Goal: Information Seeking & Learning: Compare options

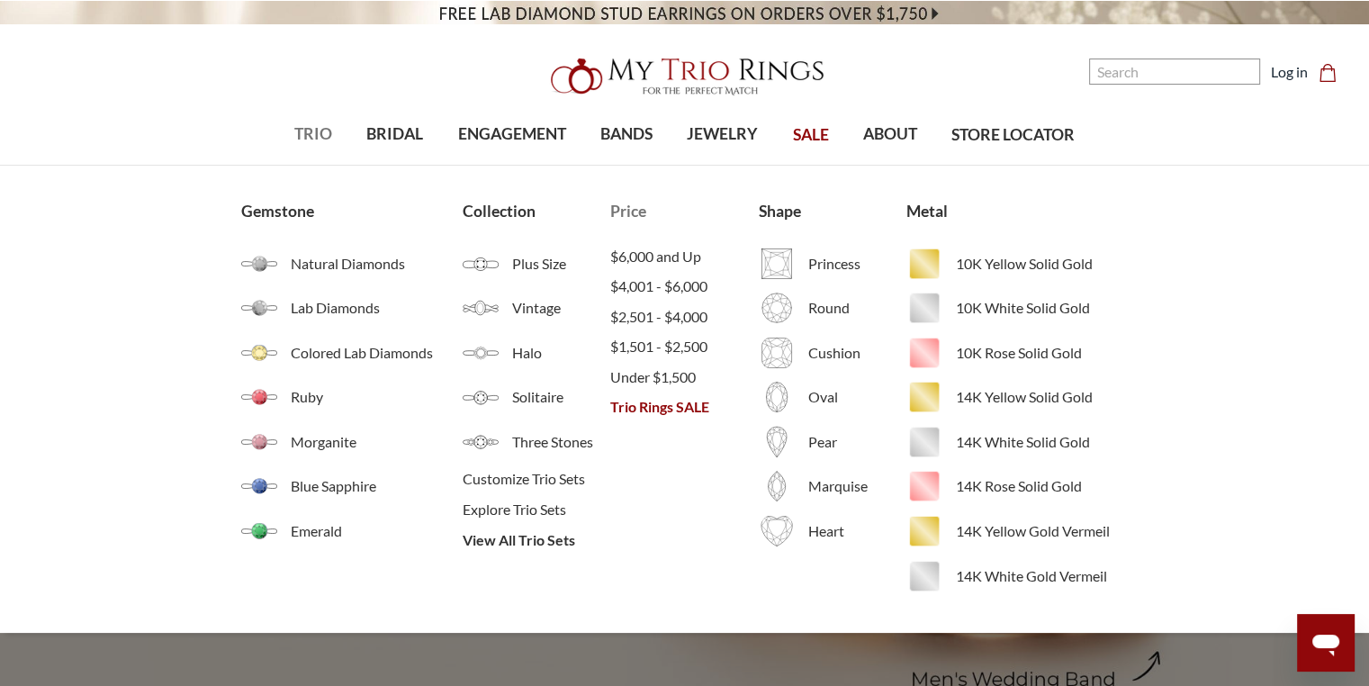
click at [656, 409] on span "Trio Rings SALE" at bounding box center [684, 407] width 148 height 22
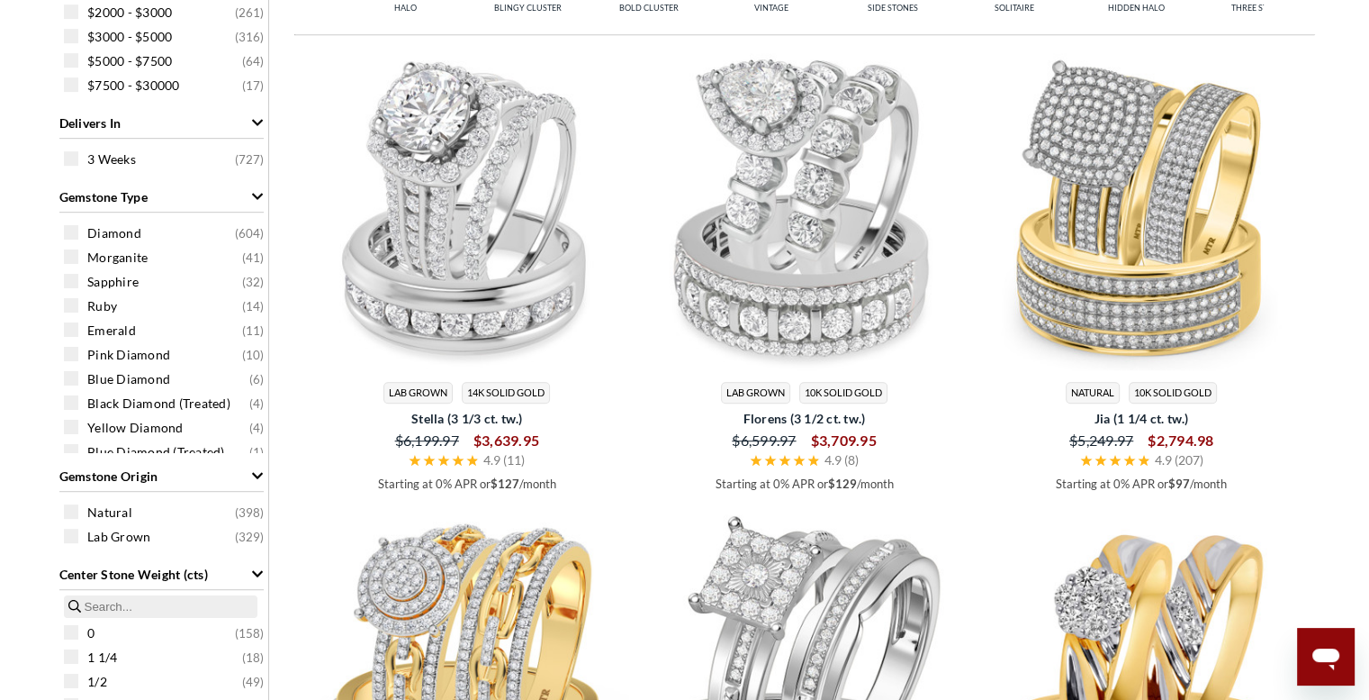
scroll to position [990, 0]
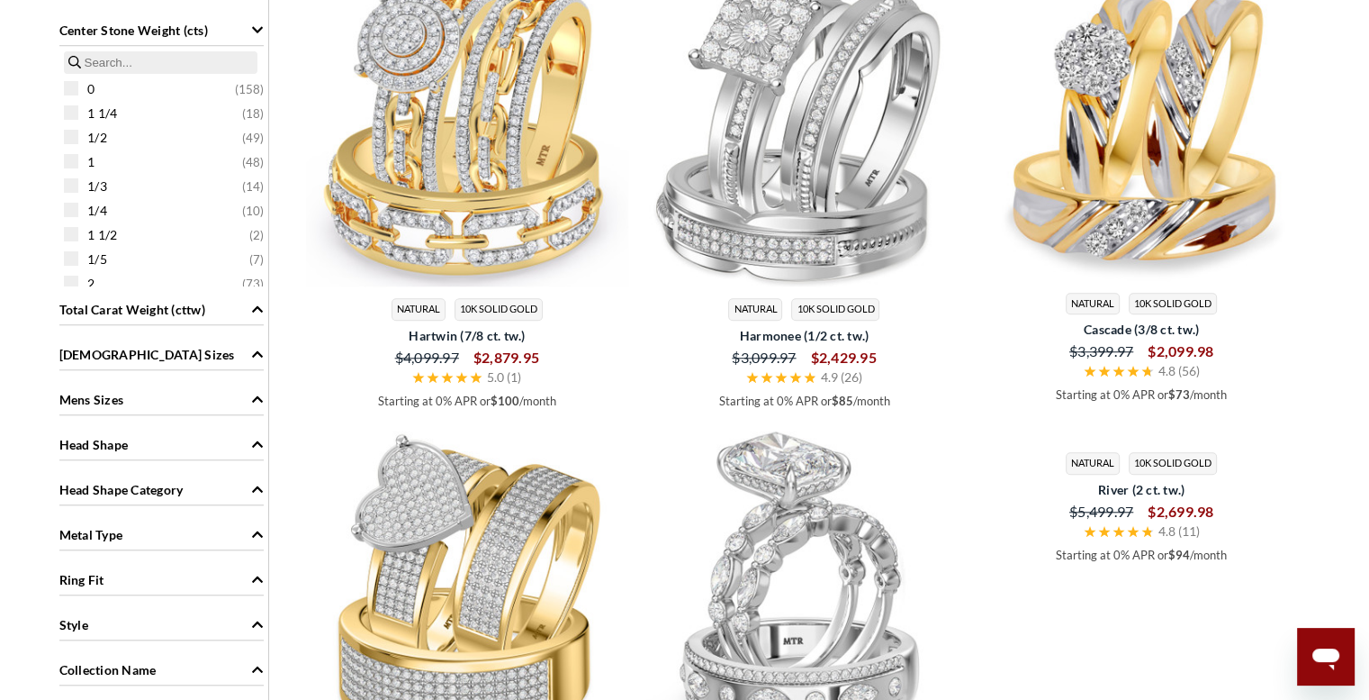
scroll to position [1902, 0]
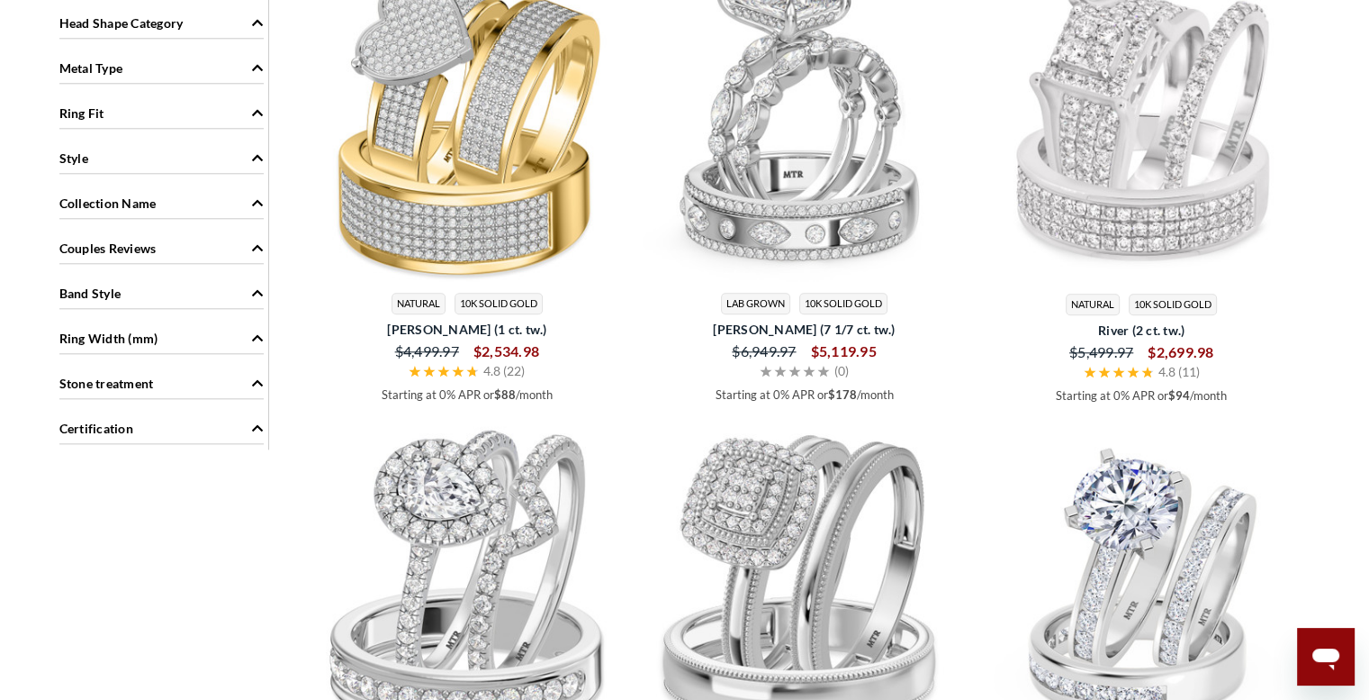
click at [306, 0] on link "Natural 10K Solid Gold" at bounding box center [467, 138] width 323 height 361
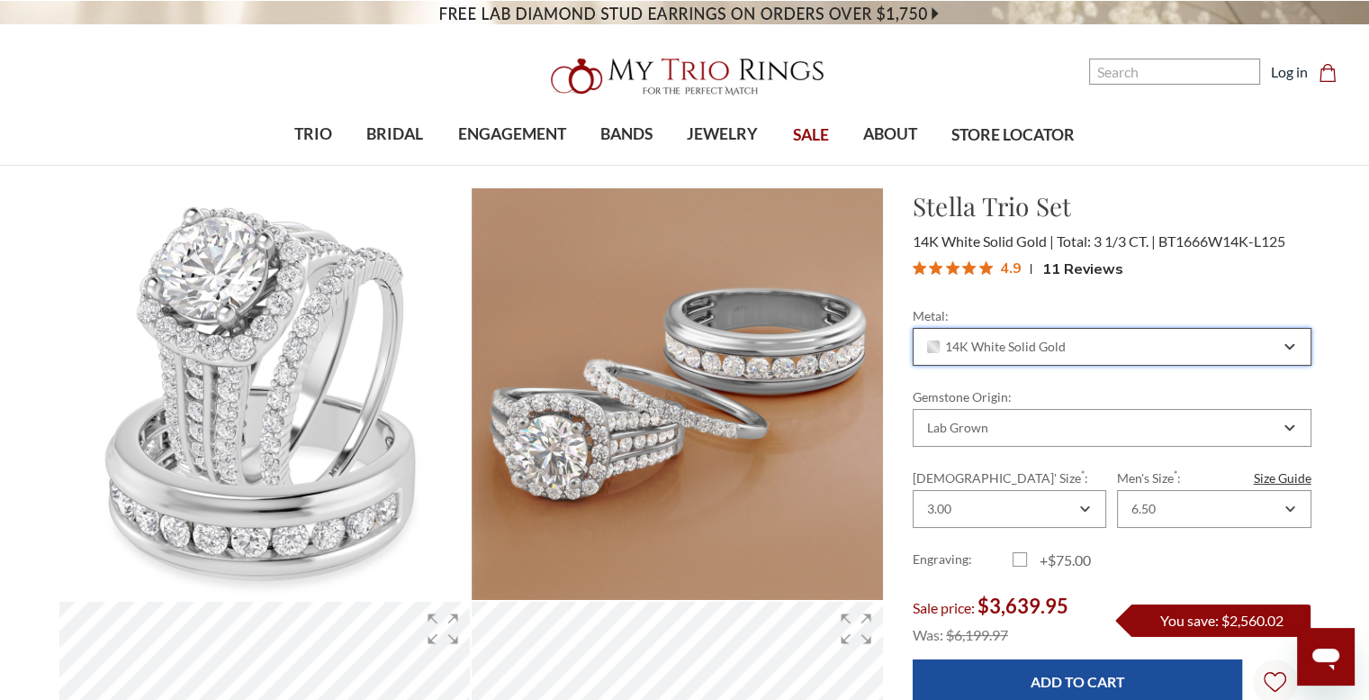
click at [1022, 339] on span "14K White Solid Gold" at bounding box center [996, 346] width 139 height 14
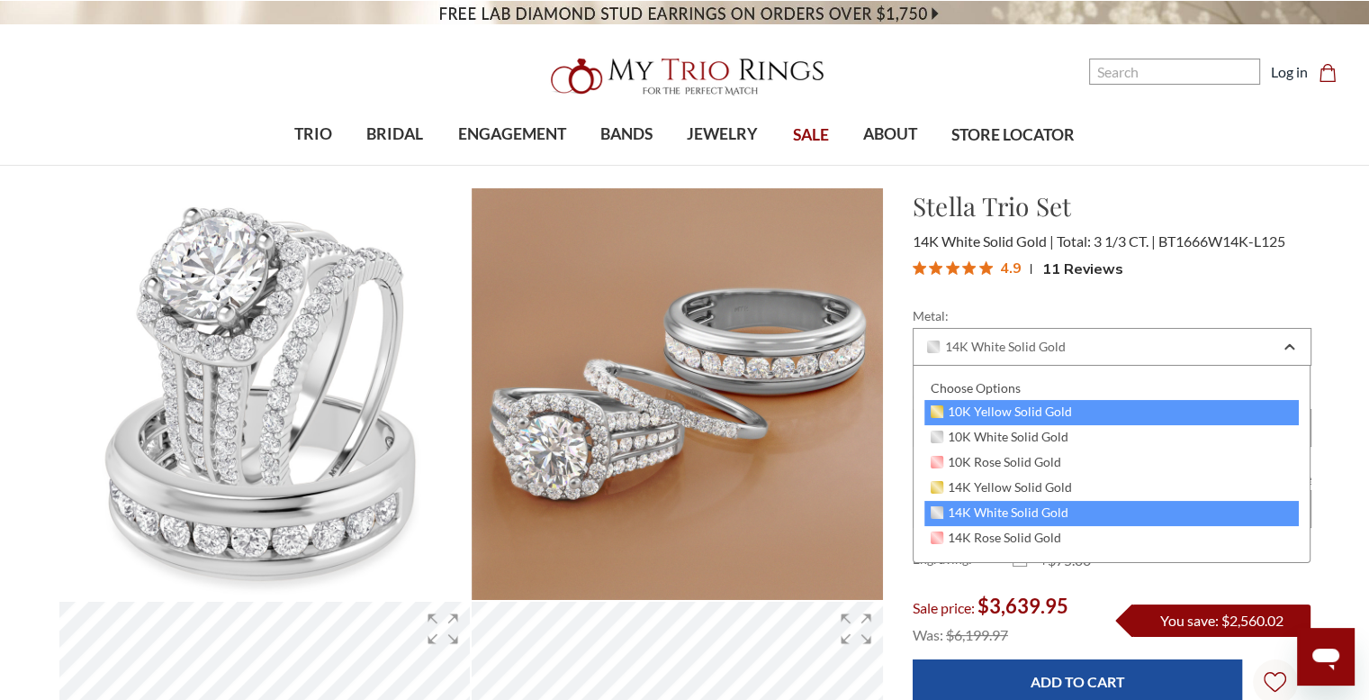
click at [1034, 417] on span "10K Yellow Solid Gold" at bounding box center [1002, 411] width 142 height 14
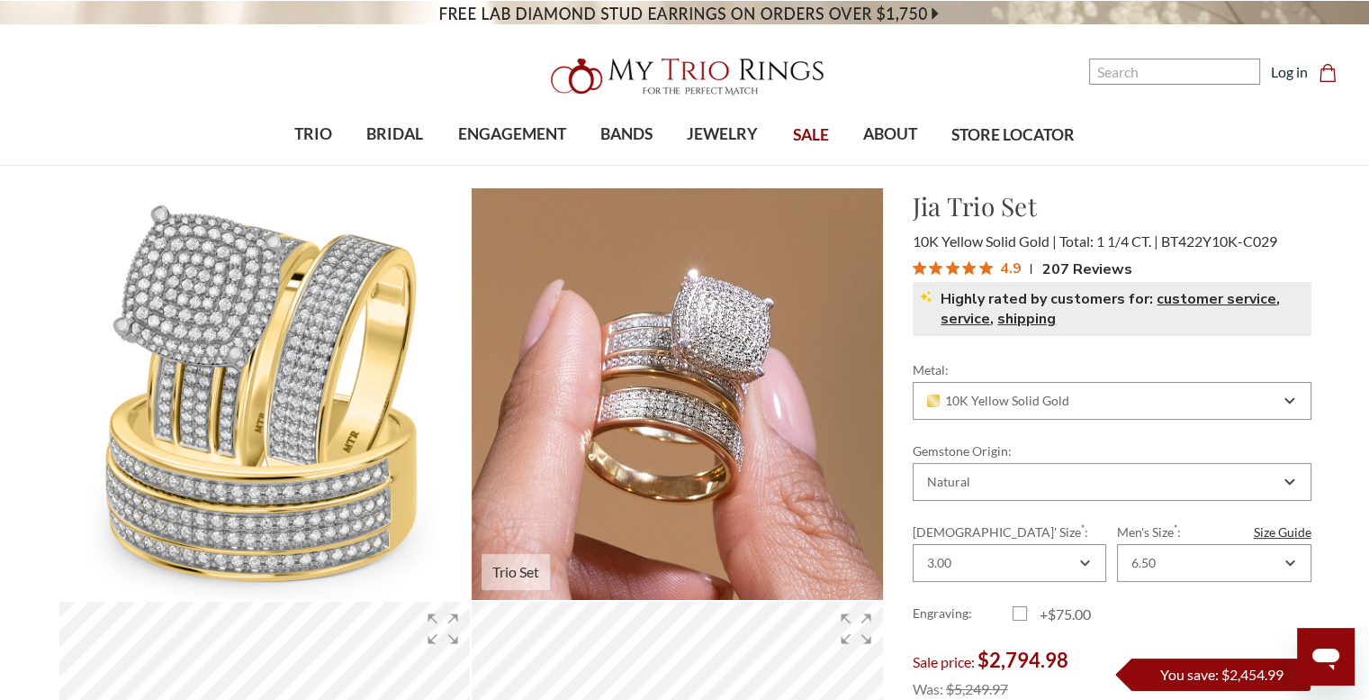
scroll to position [90, 0]
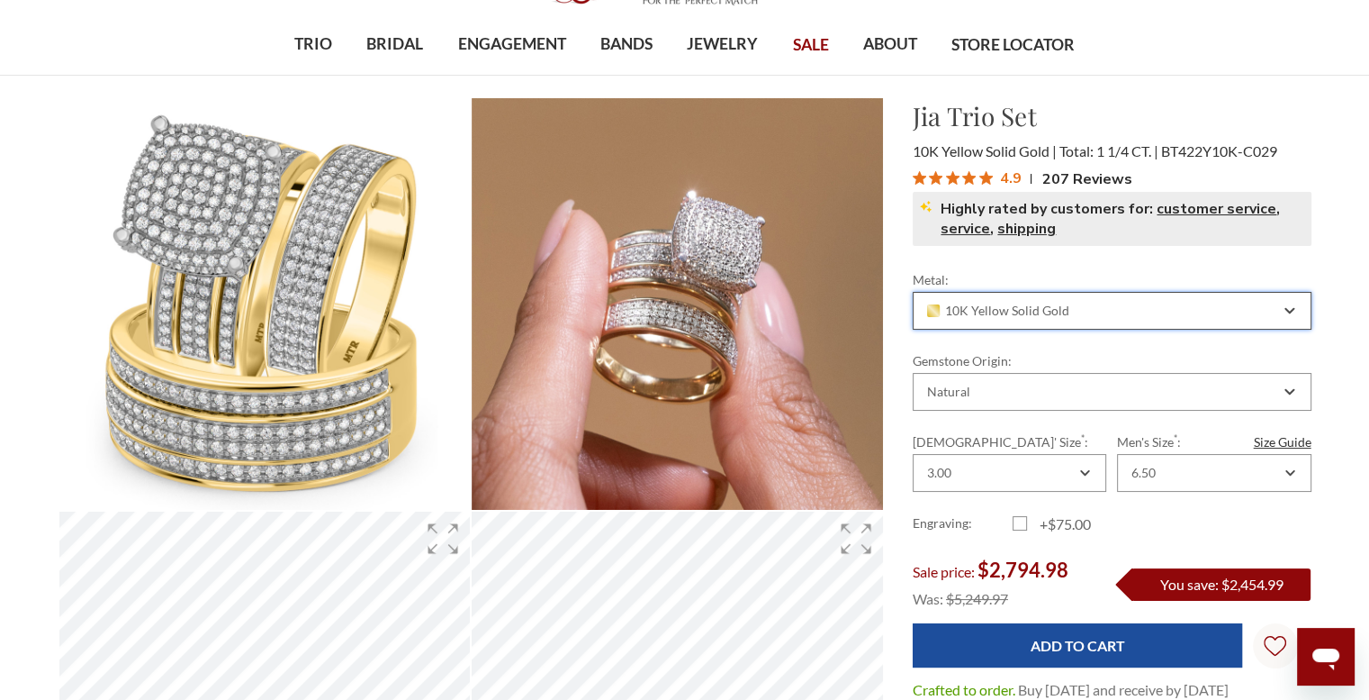
click at [1045, 325] on div "10K Yellow Solid Gold" at bounding box center [1112, 311] width 399 height 38
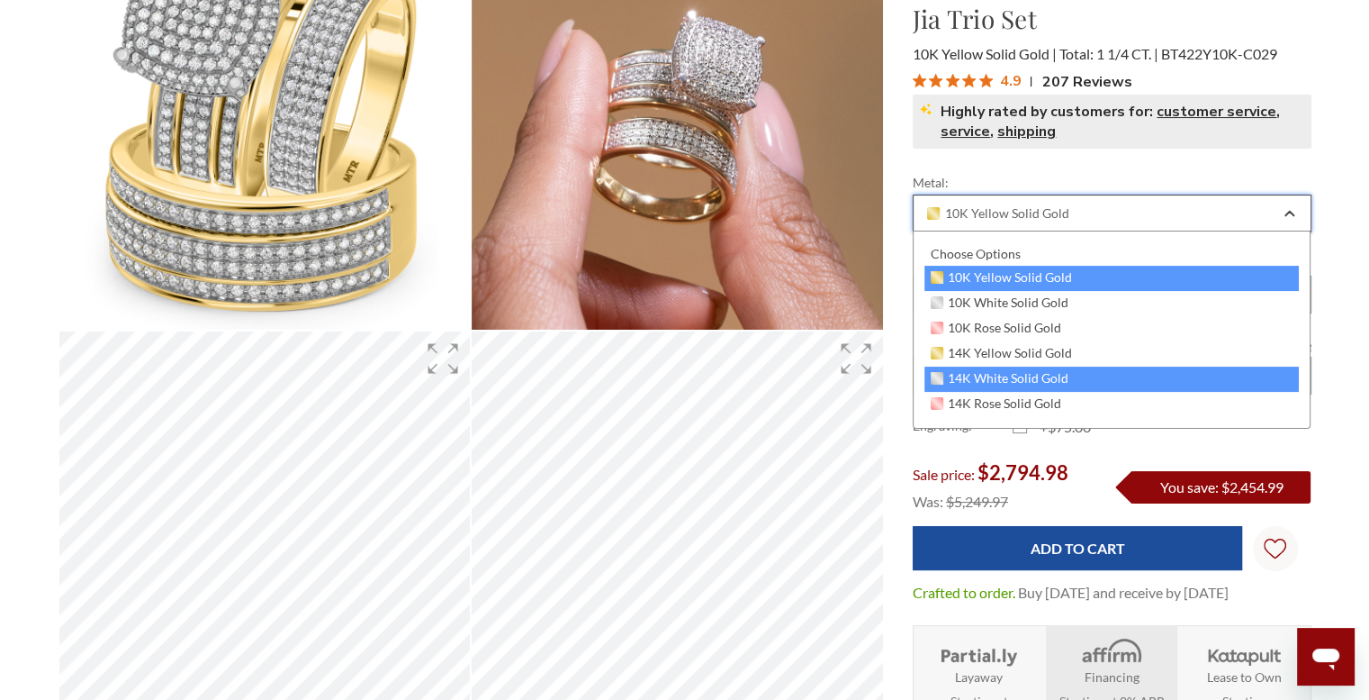
scroll to position [180, 0]
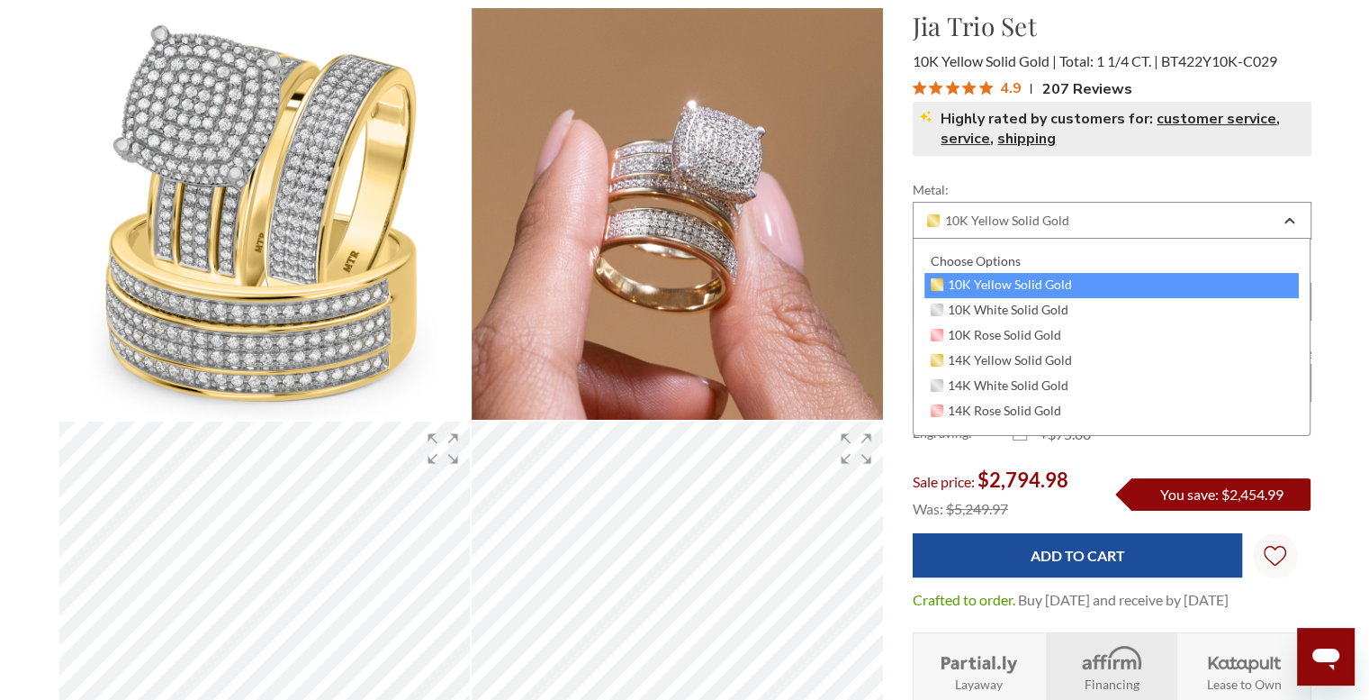
click at [1072, 200] on div "Metal: Choose Options 10K Yellow Solid Gold 10K White Solid Gold 10K Rose Solid…" at bounding box center [1112, 209] width 399 height 59
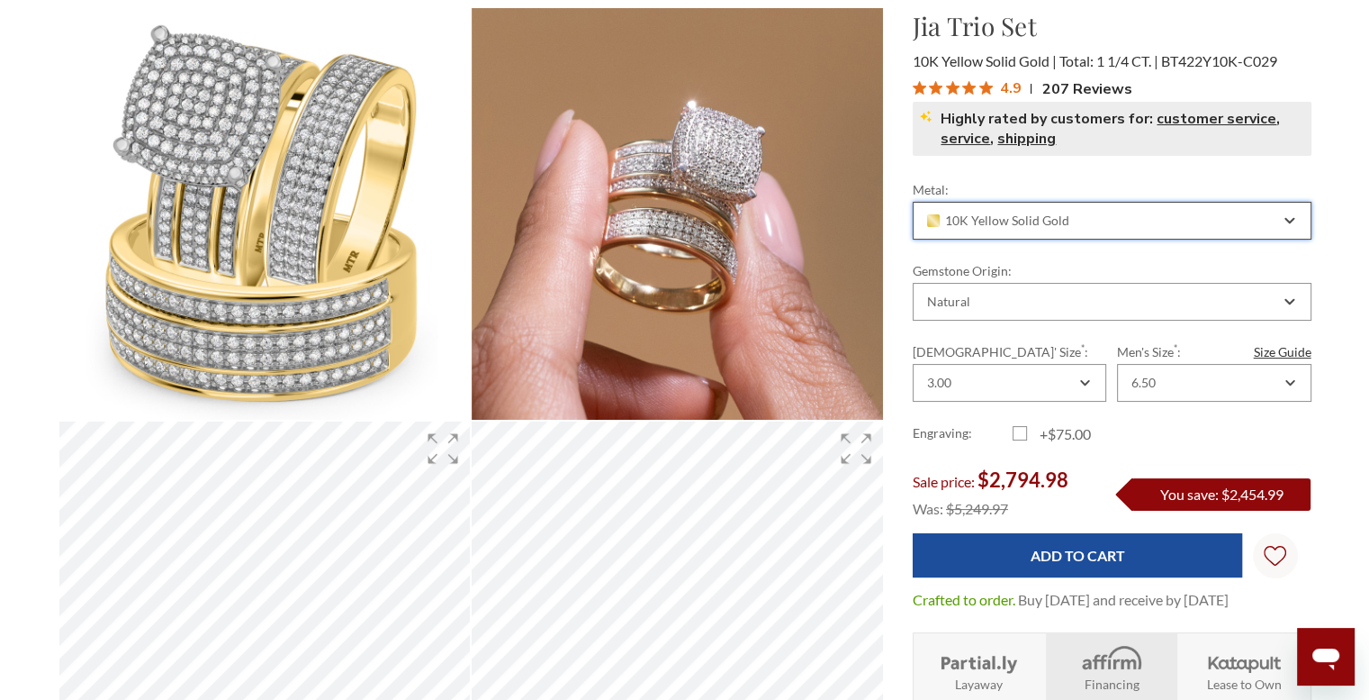
click at [1089, 218] on div "10K Yellow Solid Gold" at bounding box center [1103, 220] width 356 height 14
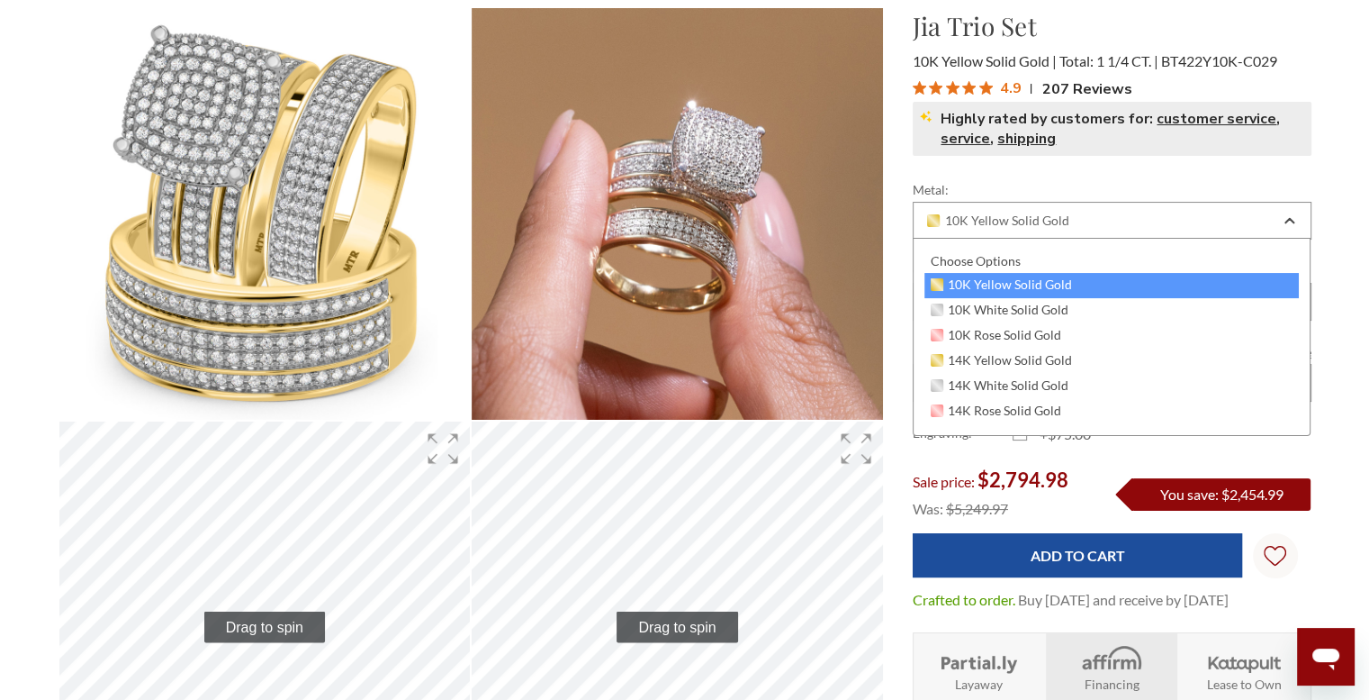
click at [1089, 189] on label "Metal:" at bounding box center [1112, 189] width 399 height 19
click at [0, 0] on select "Choose Options 10K Yellow Solid Gold 10K White Solid Gold 10K Rose Solid Gold 1…" at bounding box center [0, 0] width 0 height 0
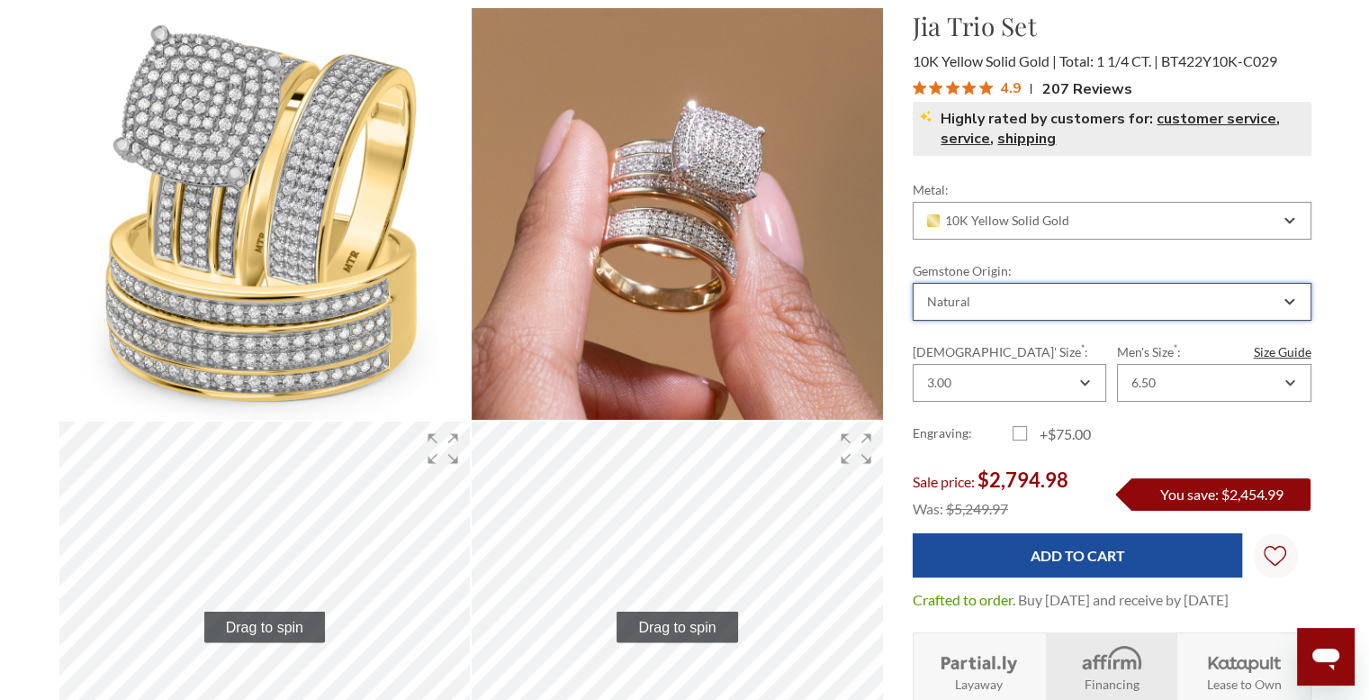
click at [1015, 300] on div "Natural" at bounding box center [1103, 301] width 356 height 14
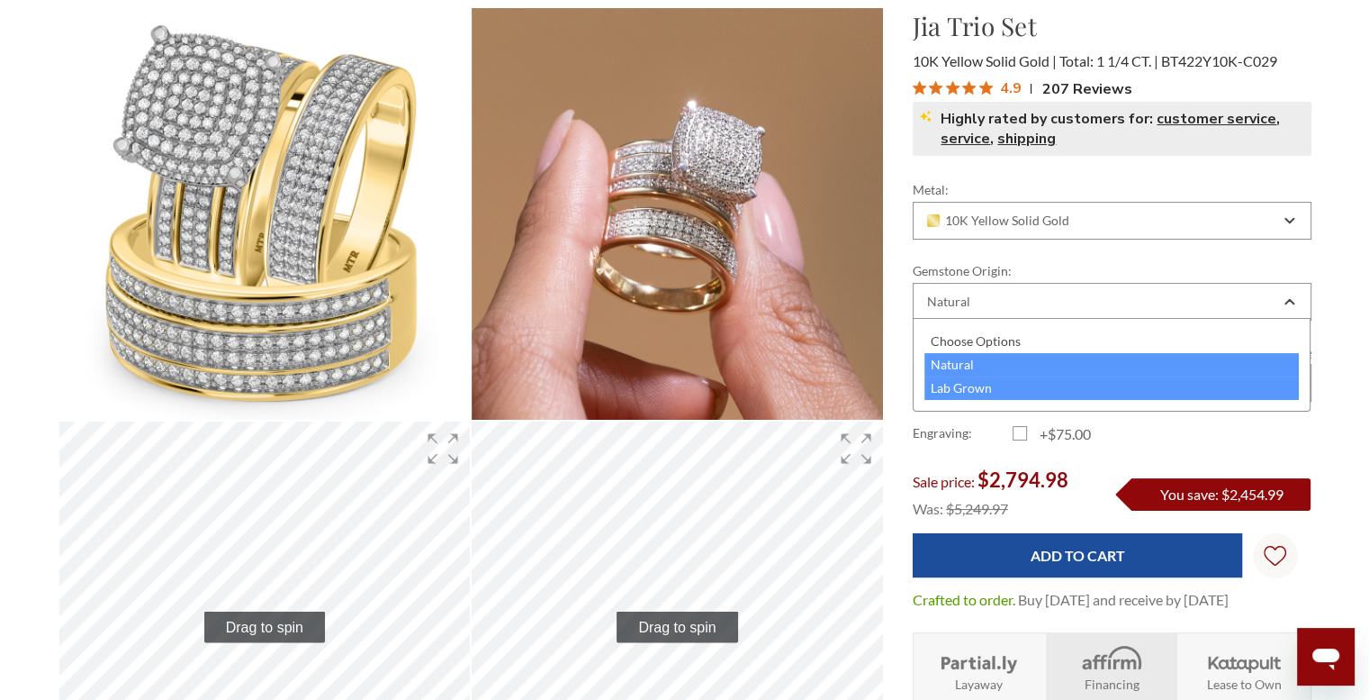
click at [978, 391] on div "Lab Grown" at bounding box center [1112, 387] width 375 height 23
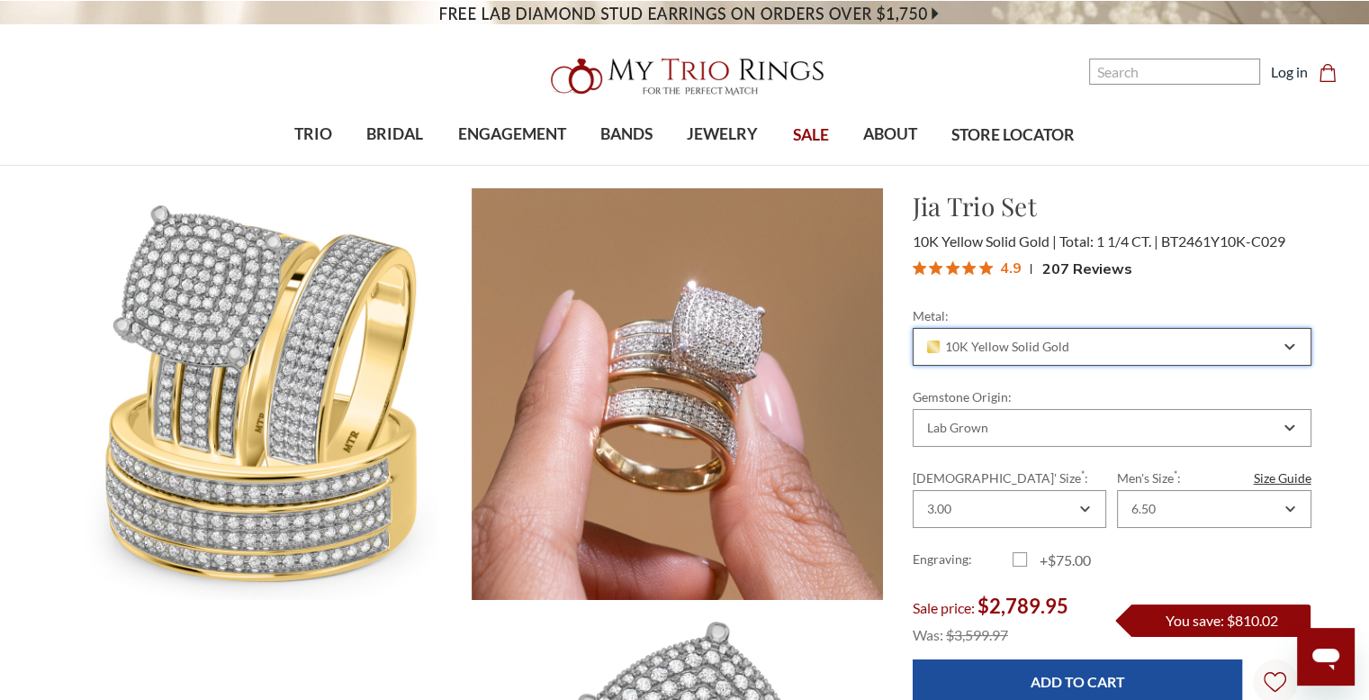
click at [1031, 339] on span "10K Yellow Solid Gold" at bounding box center [998, 346] width 142 height 14
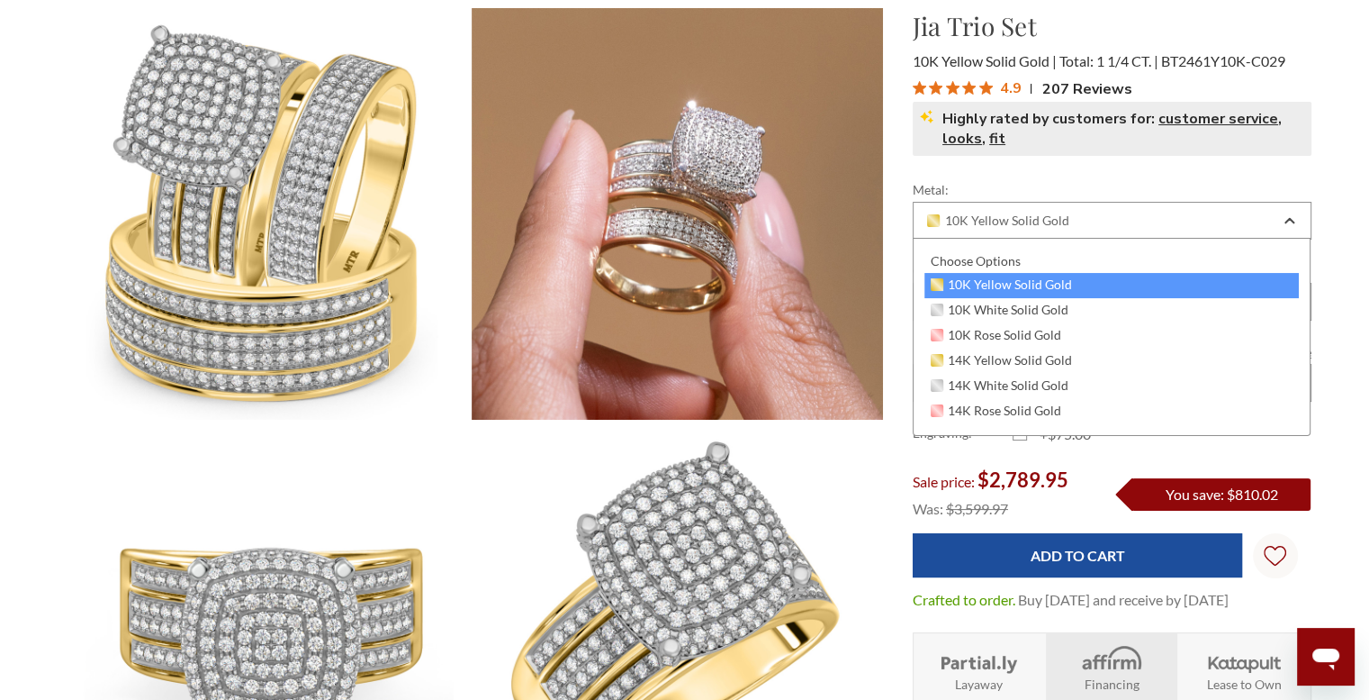
click at [1133, 156] on div "Jia Trio Set $2,789.95 10K Yellow Solid Gold Total: 1 1/4 CT. BT2461Y10K-C029 4…" at bounding box center [1112, 82] width 399 height 151
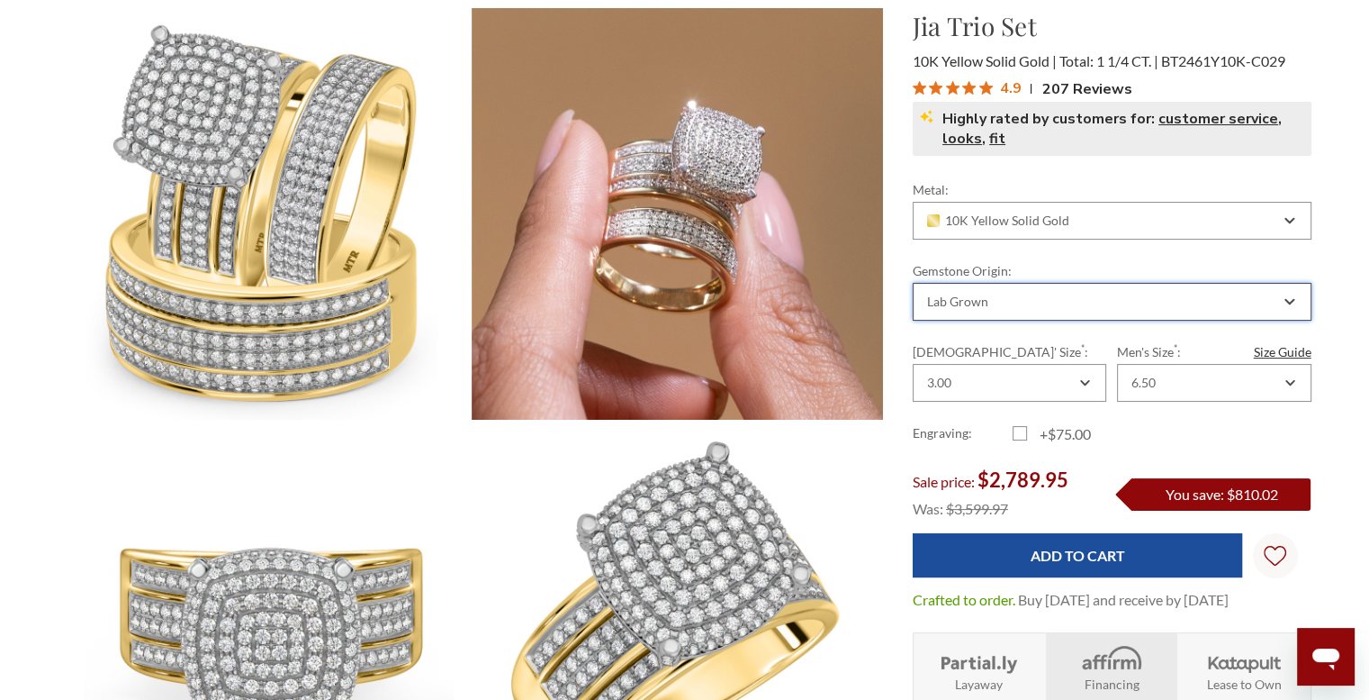
click at [1067, 301] on div "Lab Grown" at bounding box center [1103, 301] width 356 height 14
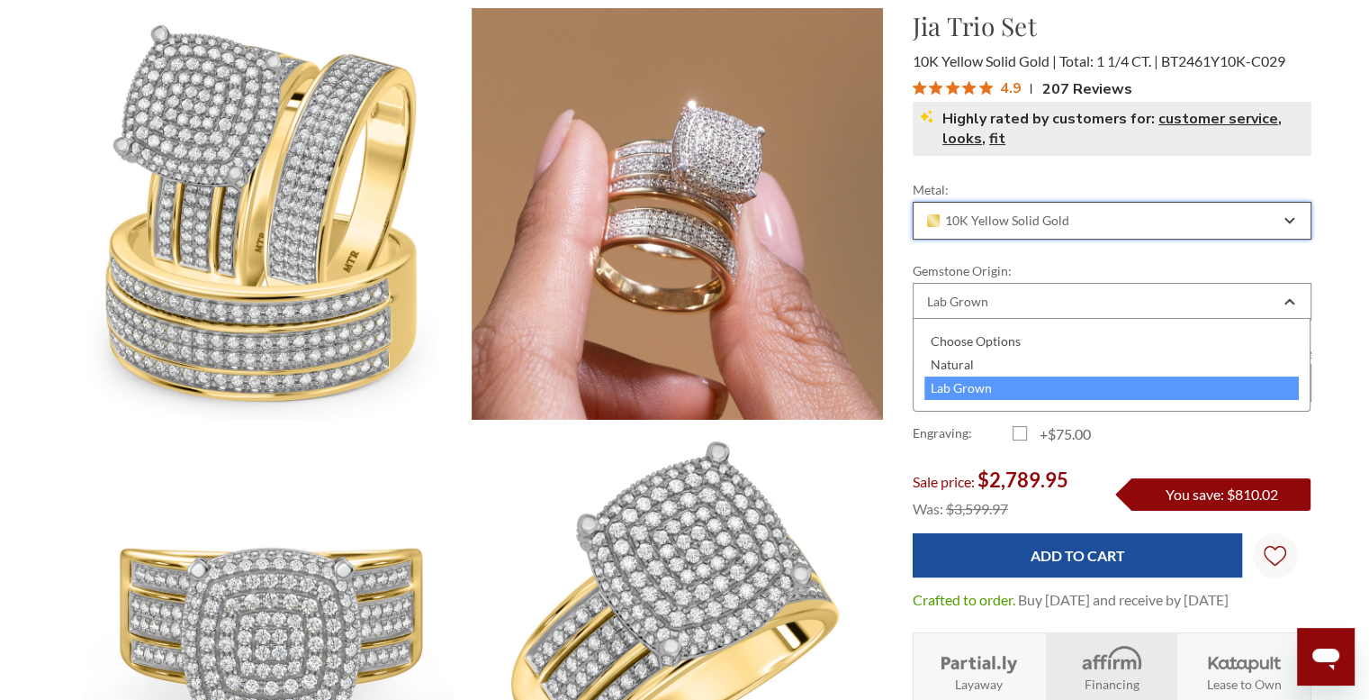
click at [1055, 215] on span "10K Yellow Solid Gold" at bounding box center [998, 220] width 142 height 14
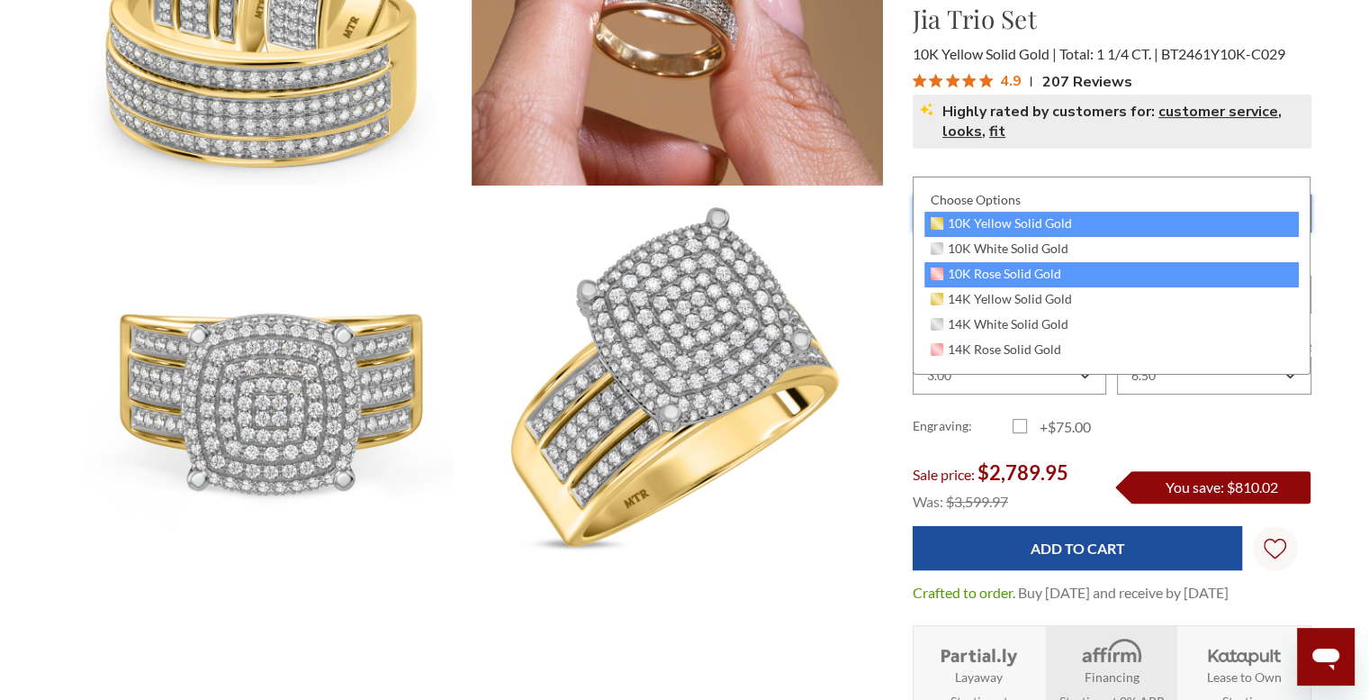
scroll to position [450, 0]
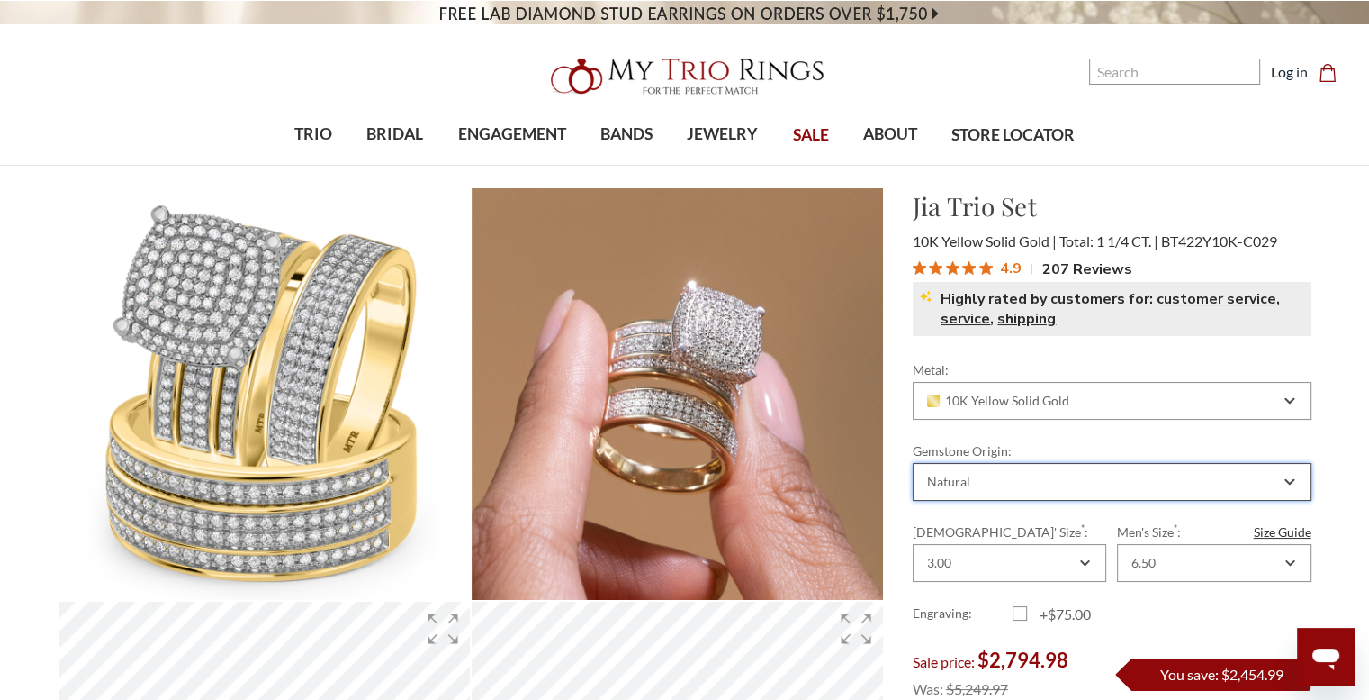
click at [1008, 476] on div "Natural" at bounding box center [1103, 481] width 356 height 14
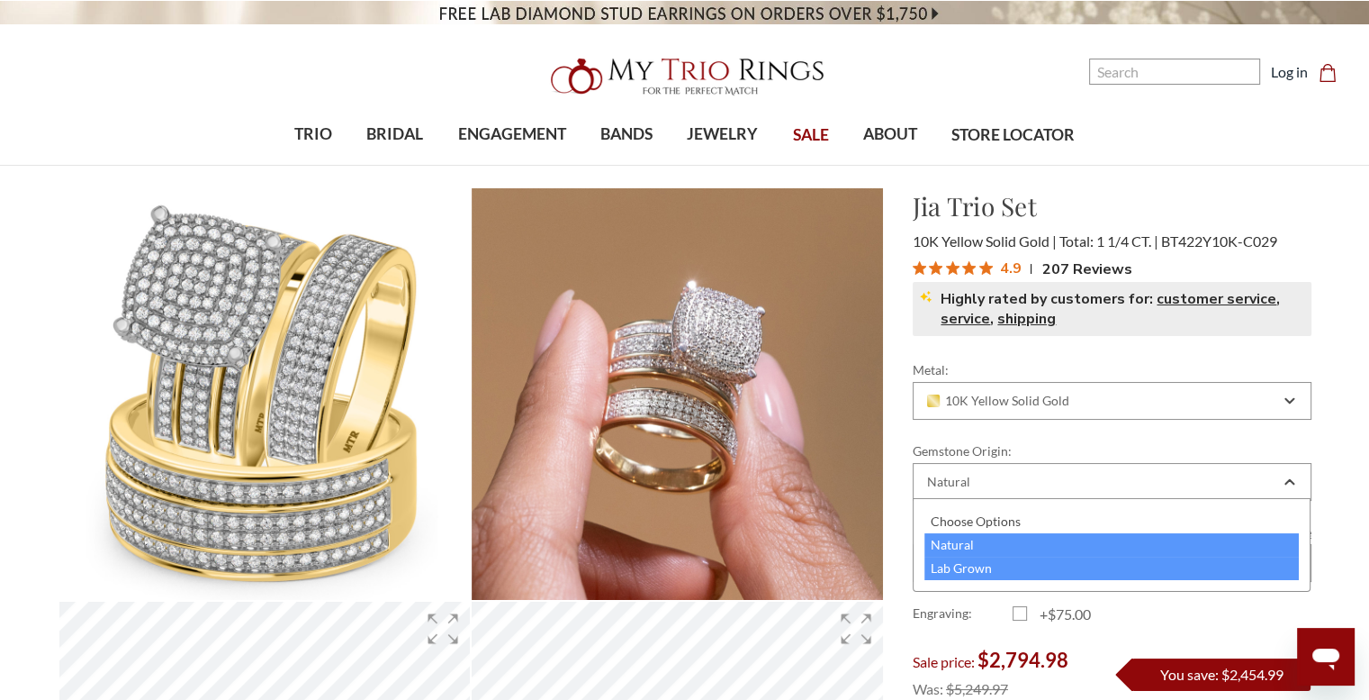
click at [973, 568] on div "Lab Grown" at bounding box center [1112, 567] width 375 height 23
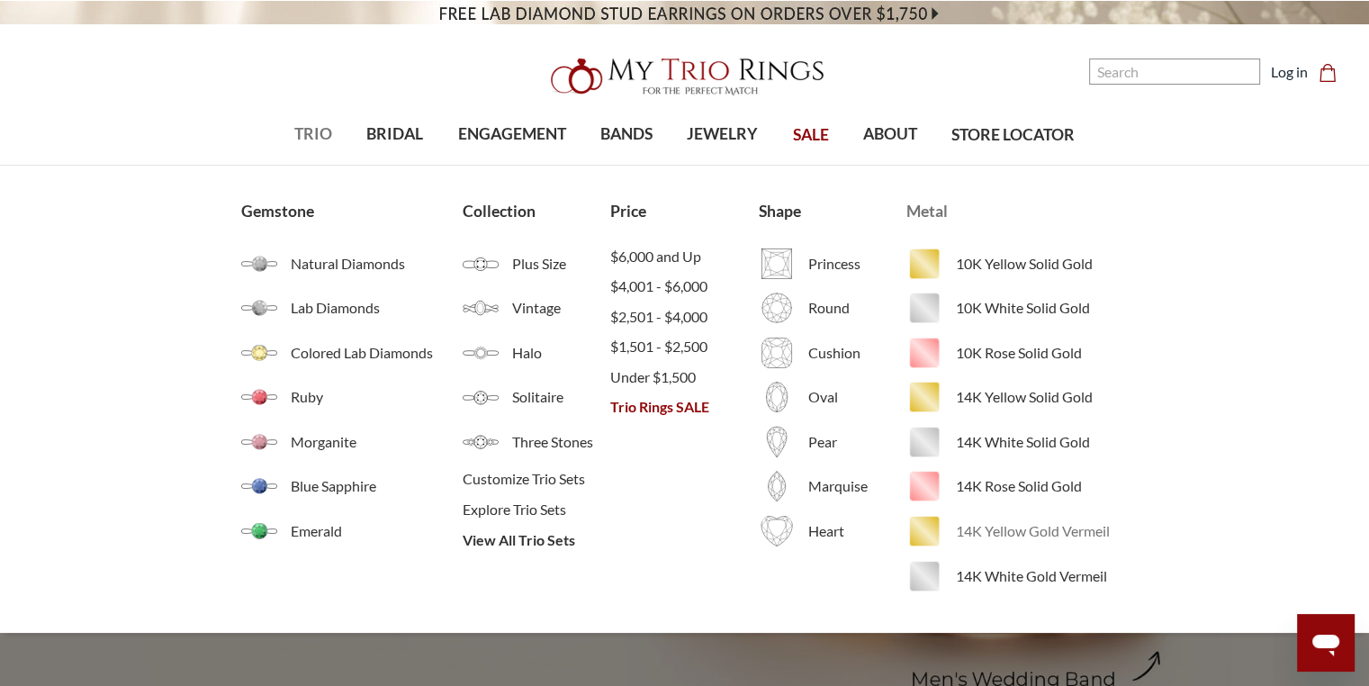
click at [1012, 544] on link "14K Yellow Gold Vermeil" at bounding box center [1017, 531] width 221 height 36
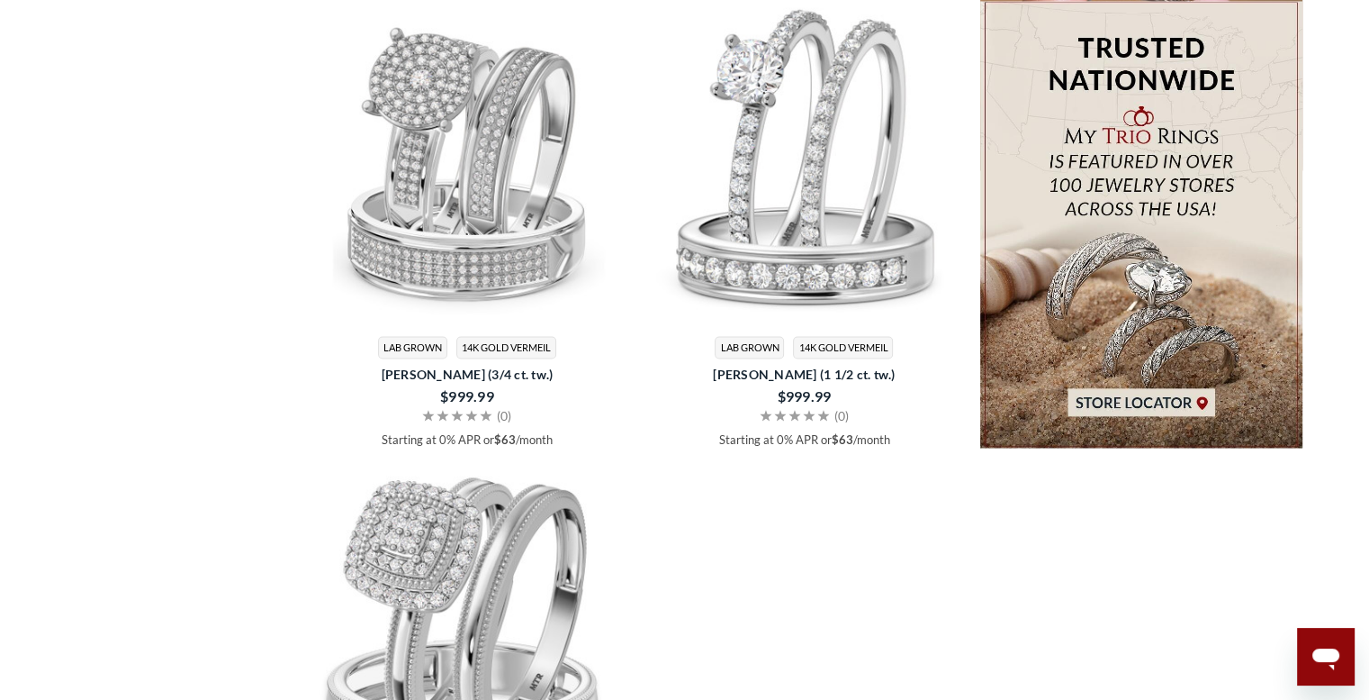
scroll to position [3151, 0]
click at [1107, 169] on img at bounding box center [1141, 7] width 323 height 323
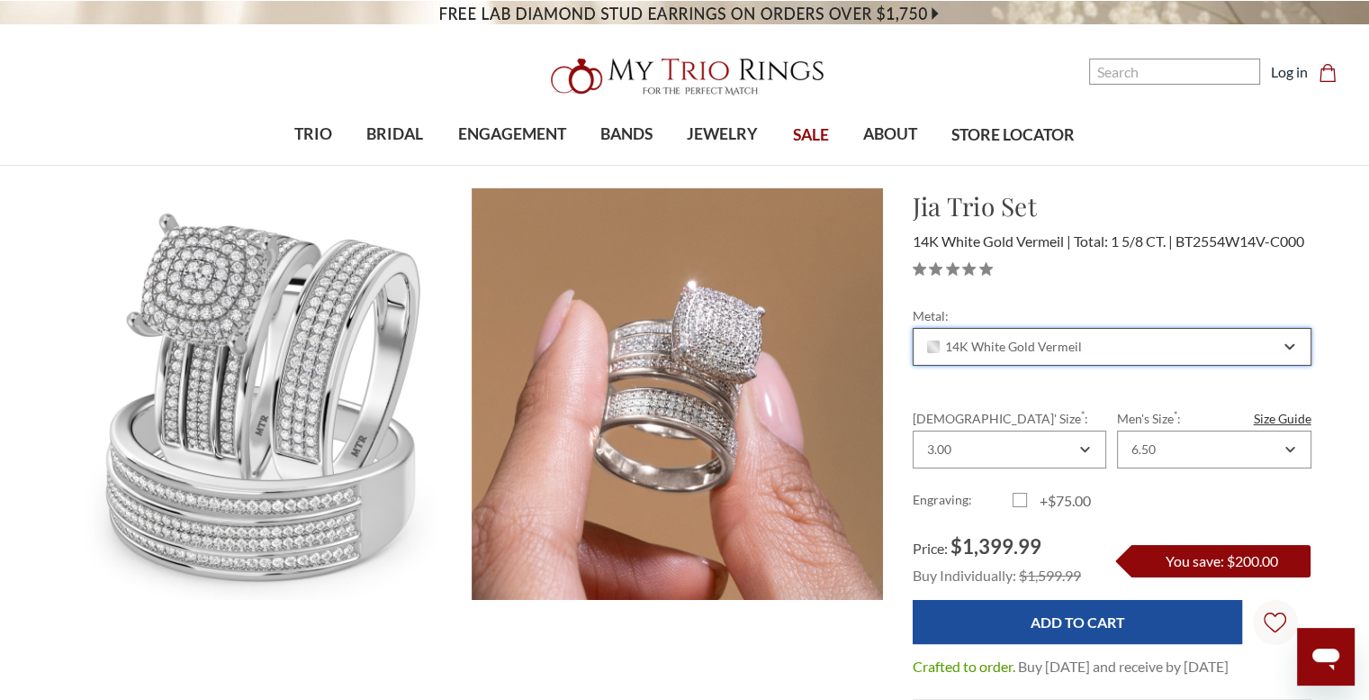
click at [1124, 354] on div "14K White Gold Vermeil" at bounding box center [1103, 346] width 356 height 14
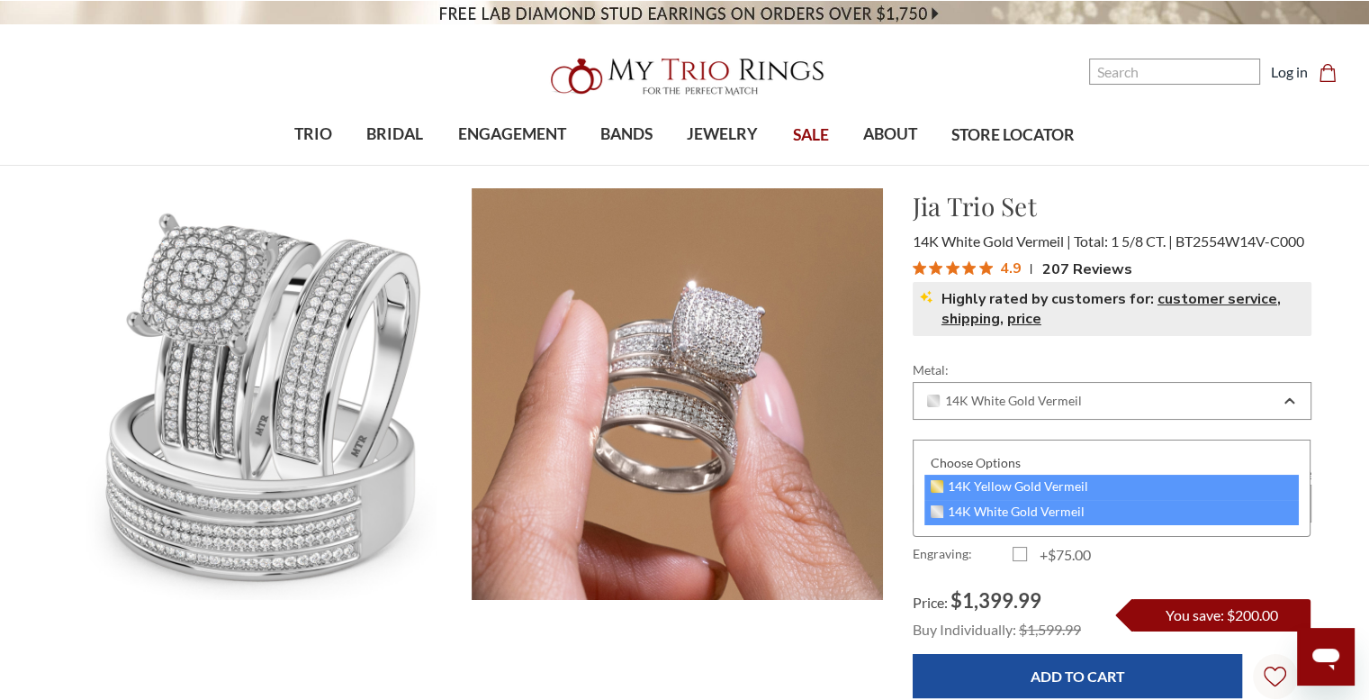
click at [1088, 481] on div "14K Yellow Gold Vermeil" at bounding box center [1112, 486] width 375 height 25
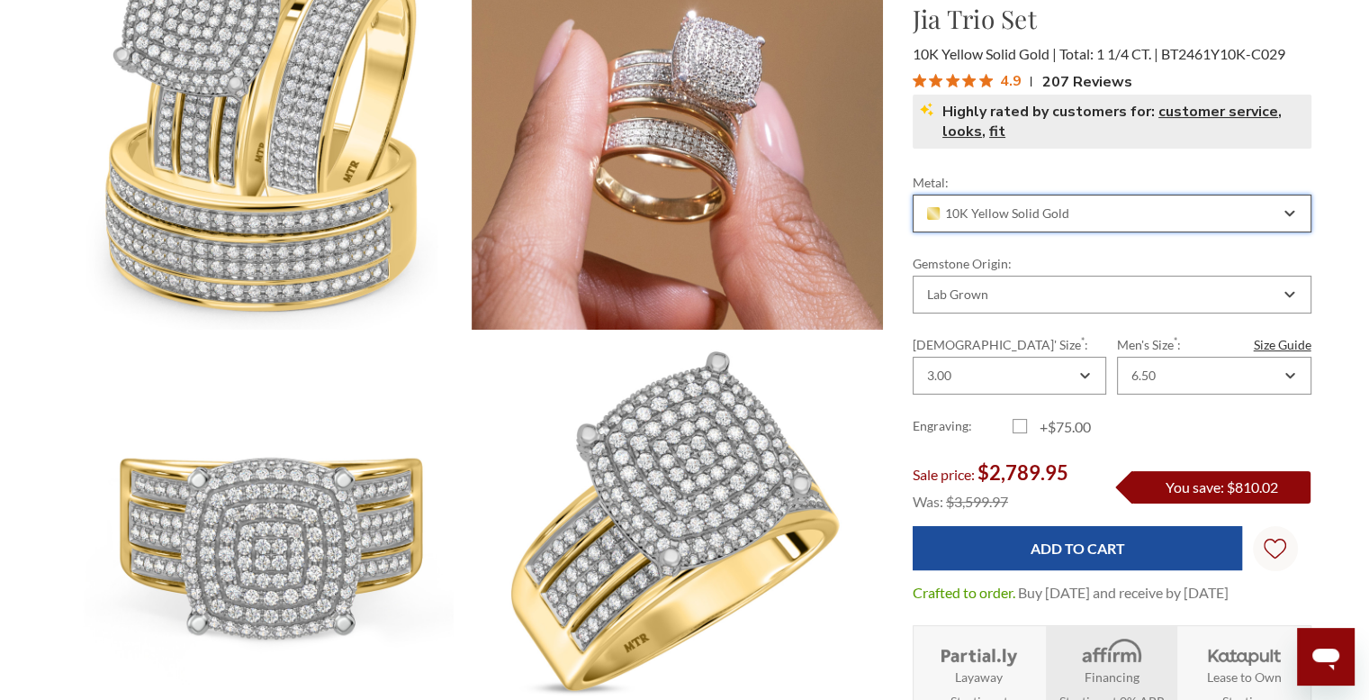
click at [1058, 214] on span "10K Yellow Solid Gold" at bounding box center [998, 213] width 142 height 14
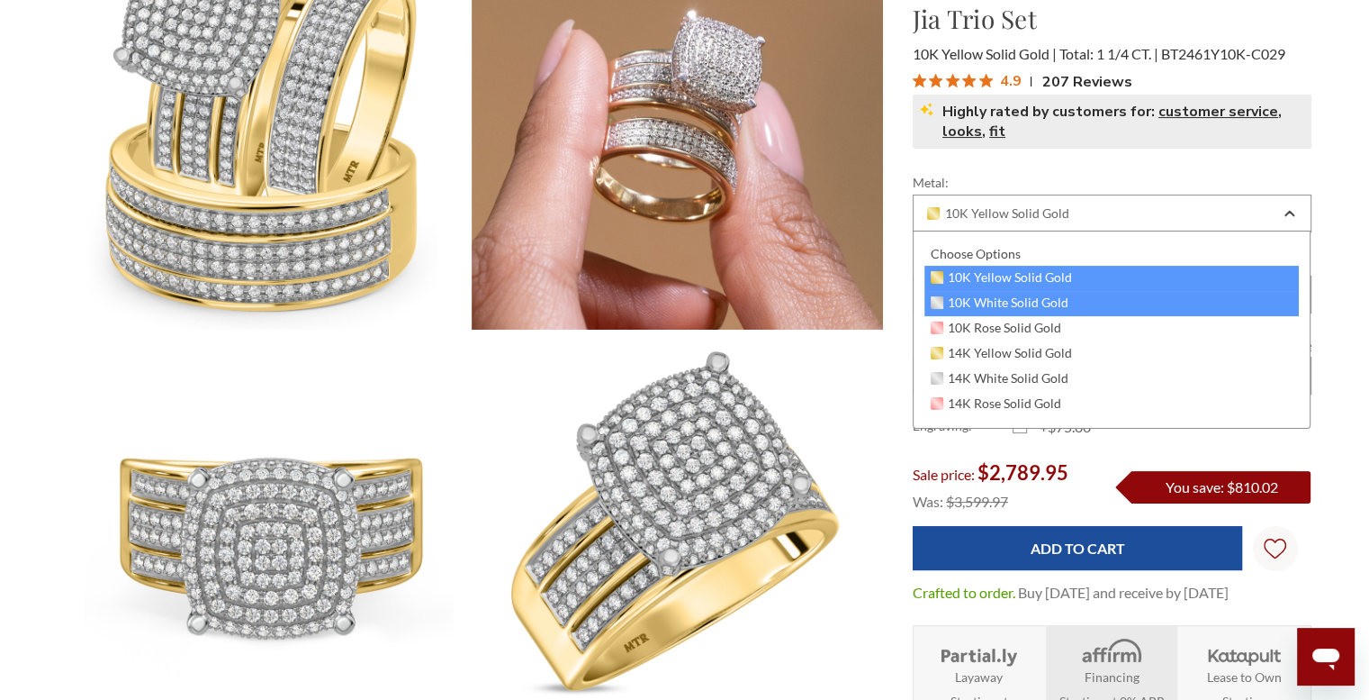
click at [1029, 292] on div "10K White Solid Gold" at bounding box center [1112, 303] width 375 height 25
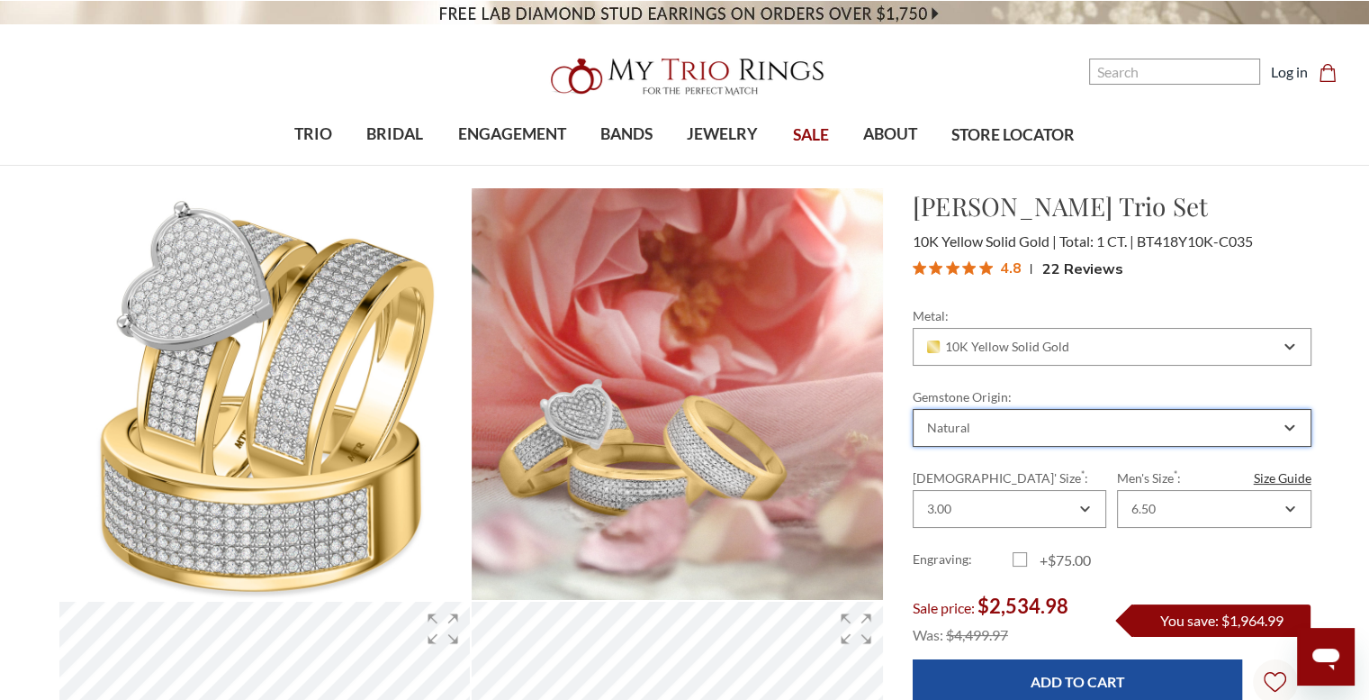
click at [1014, 445] on div "Natural" at bounding box center [1112, 428] width 399 height 38
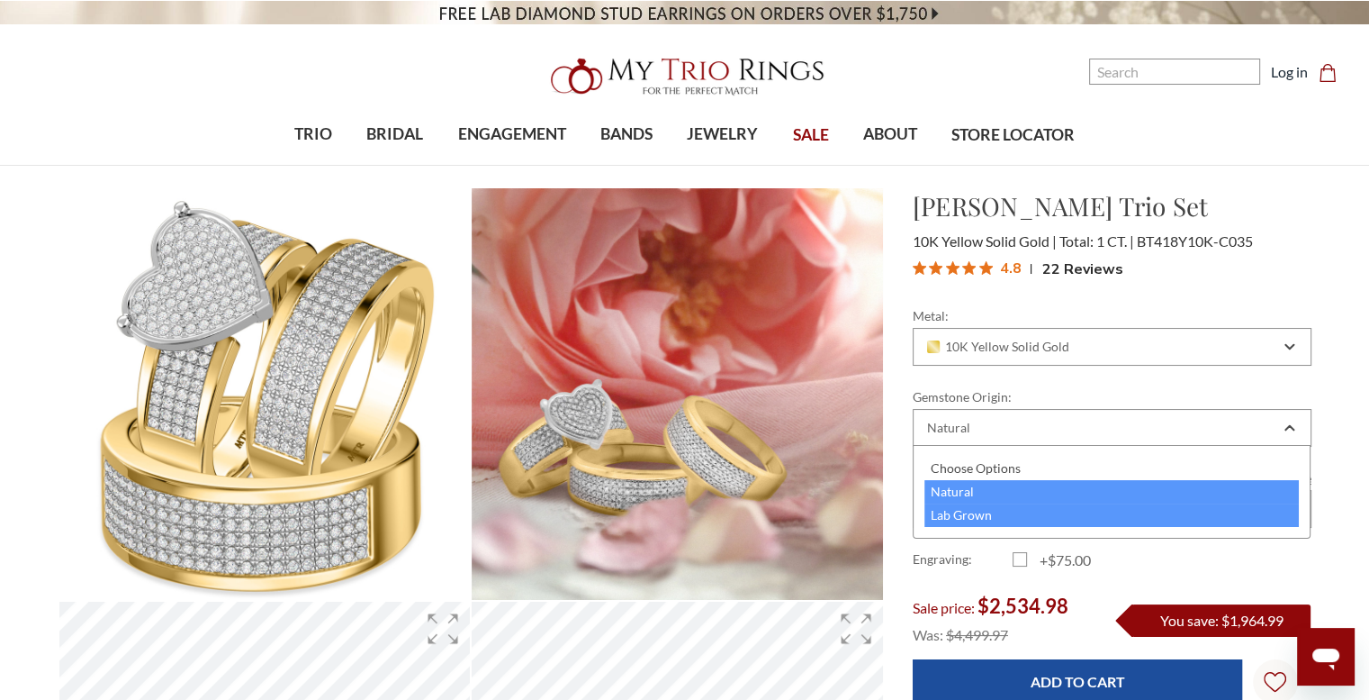
click at [951, 511] on div "Lab Grown" at bounding box center [1112, 514] width 375 height 23
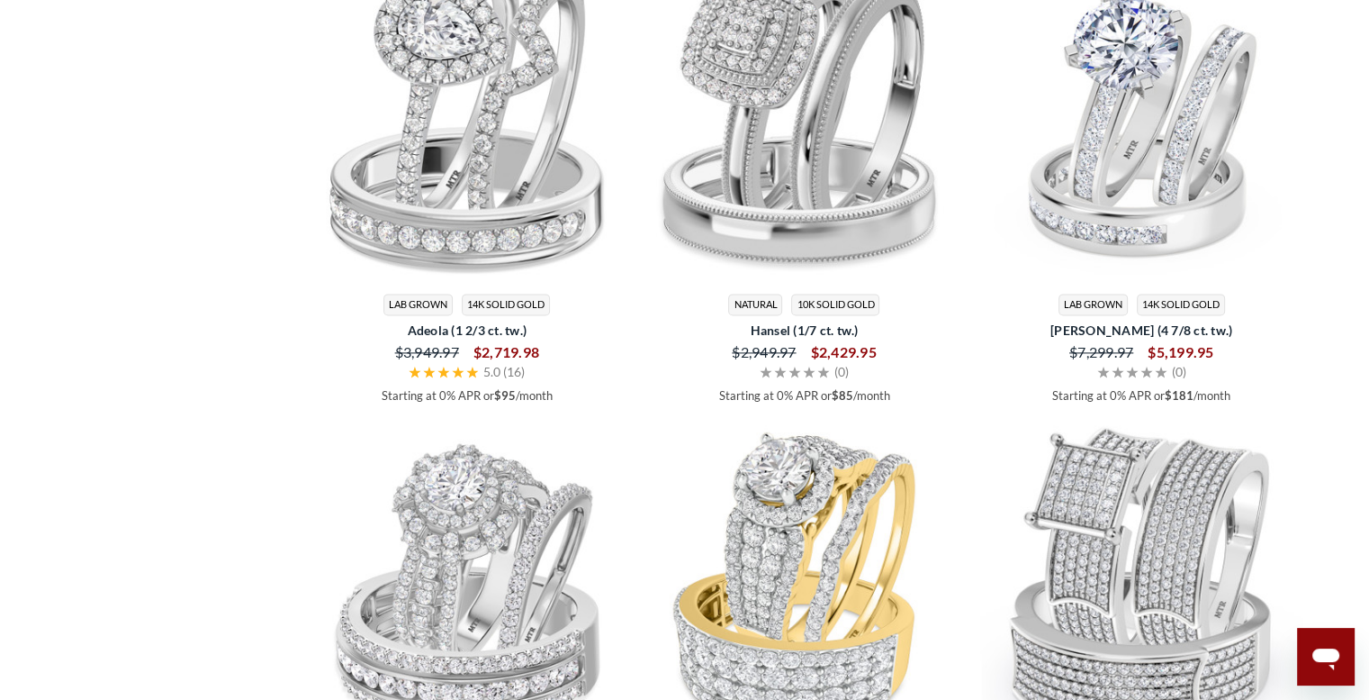
scroll to position [2822, 0]
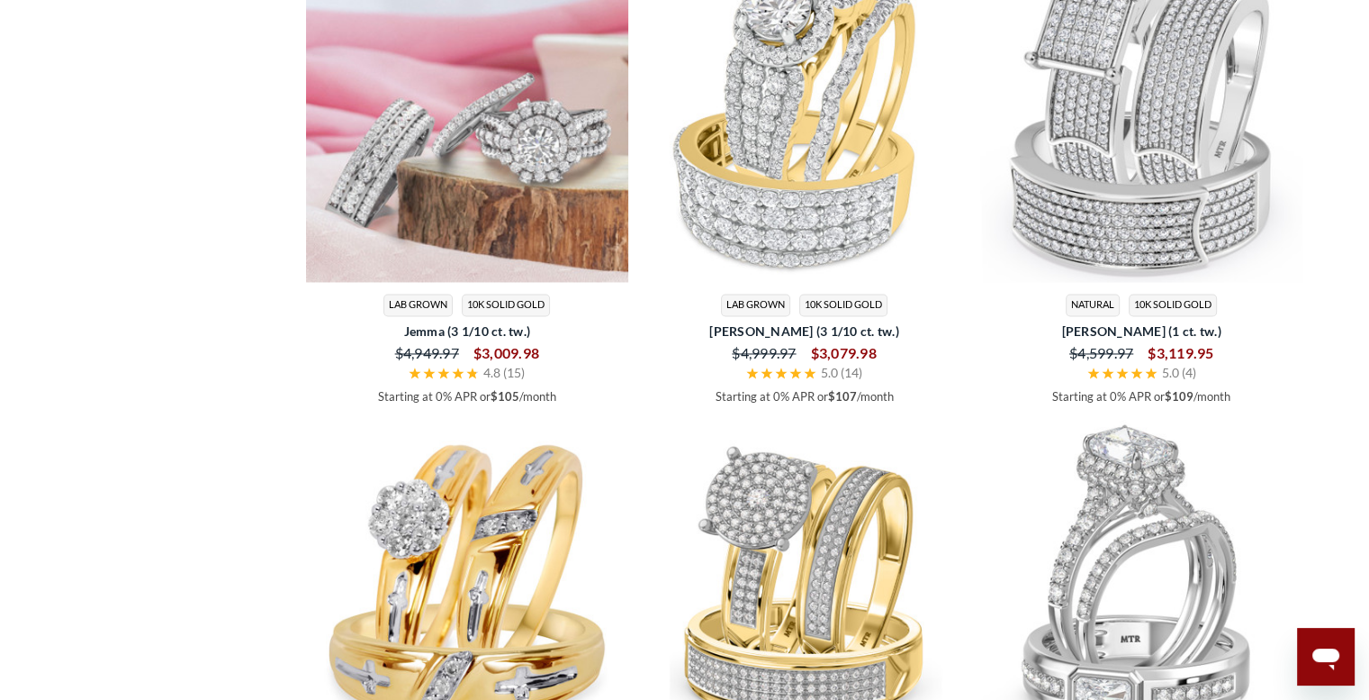
click at [508, 180] on img at bounding box center [467, 120] width 323 height 323
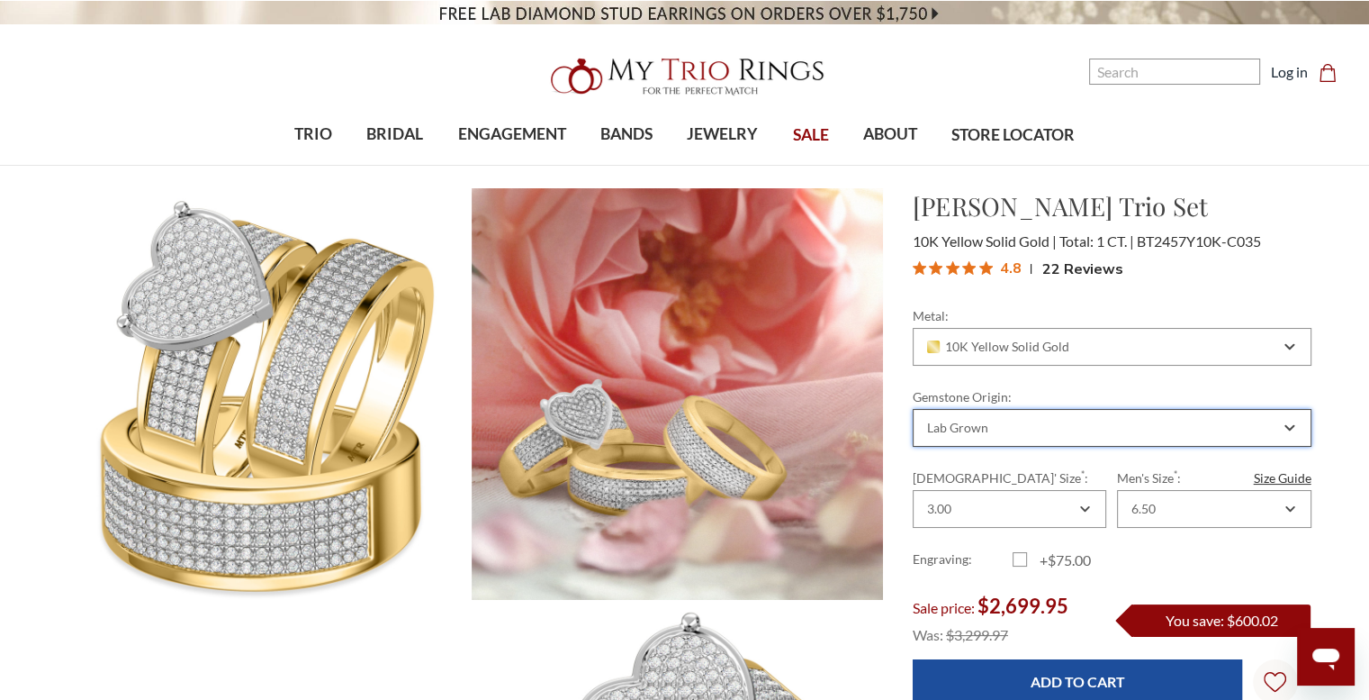
click at [949, 413] on div "Lab Grown" at bounding box center [1112, 428] width 399 height 38
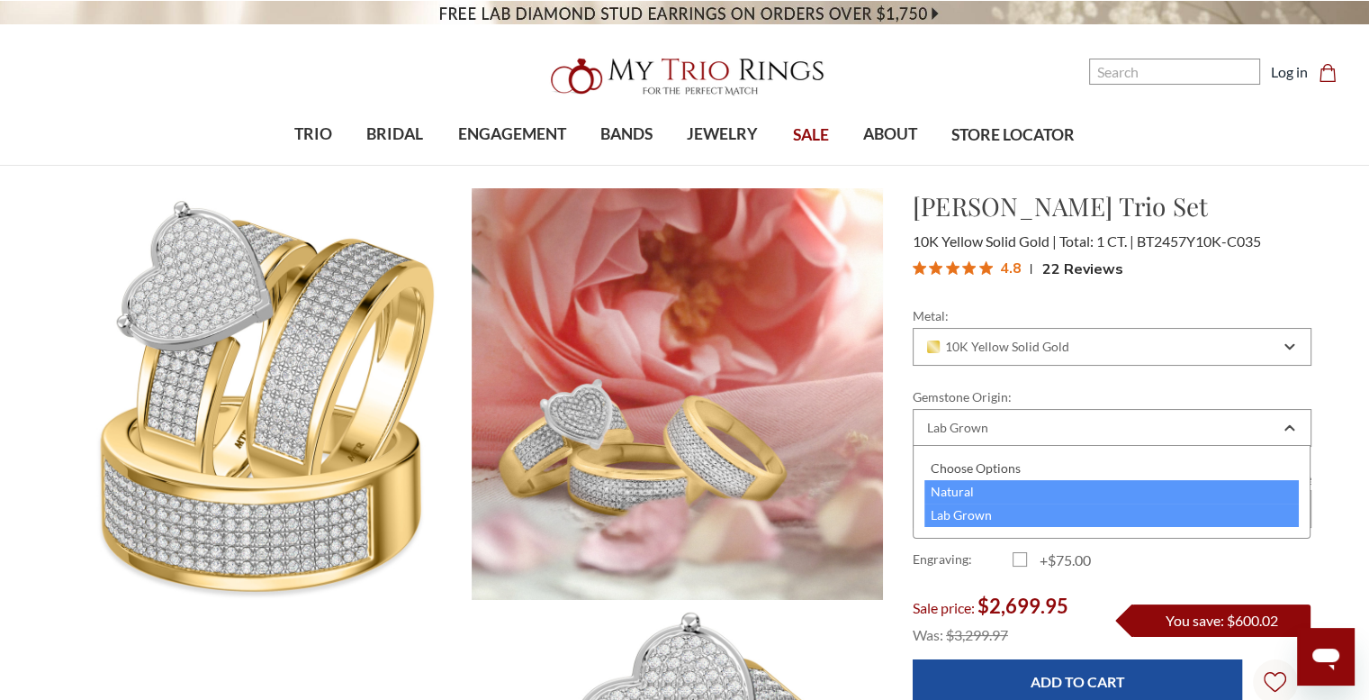
click at [963, 490] on div "Natural" at bounding box center [1112, 491] width 375 height 23
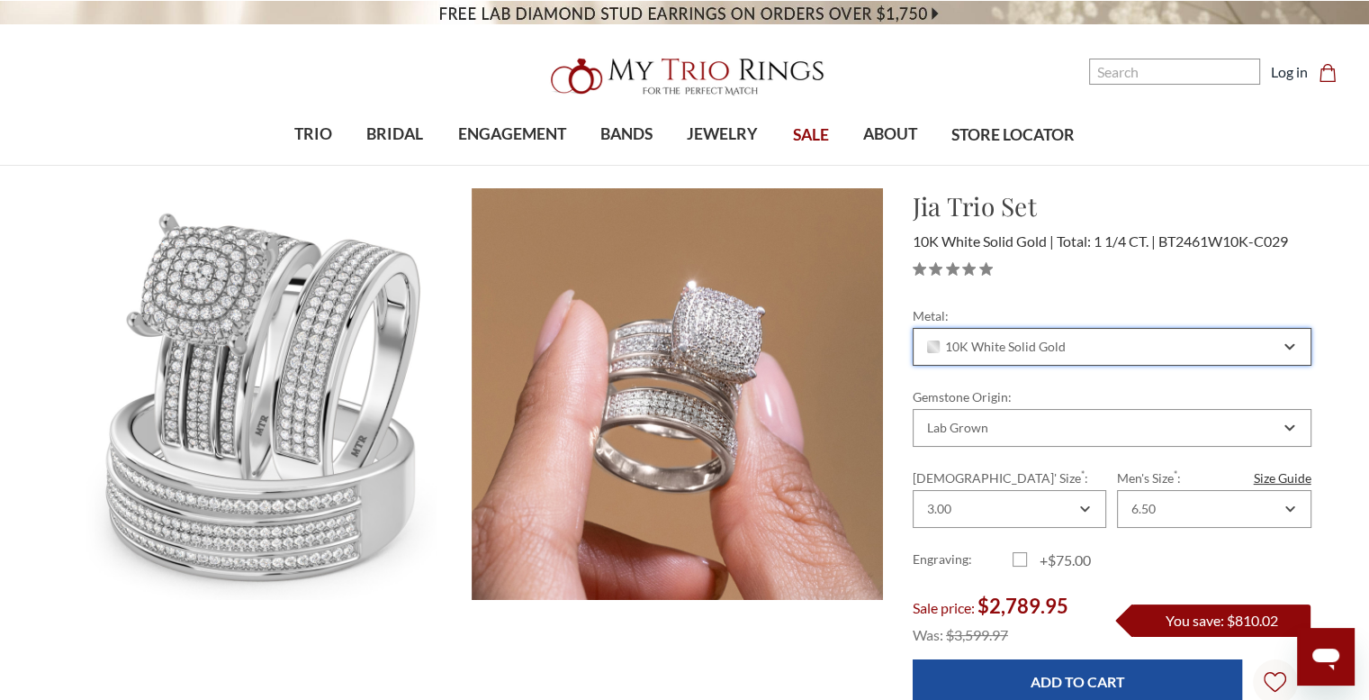
click at [1061, 344] on span "10K White Solid Gold" at bounding box center [996, 346] width 139 height 14
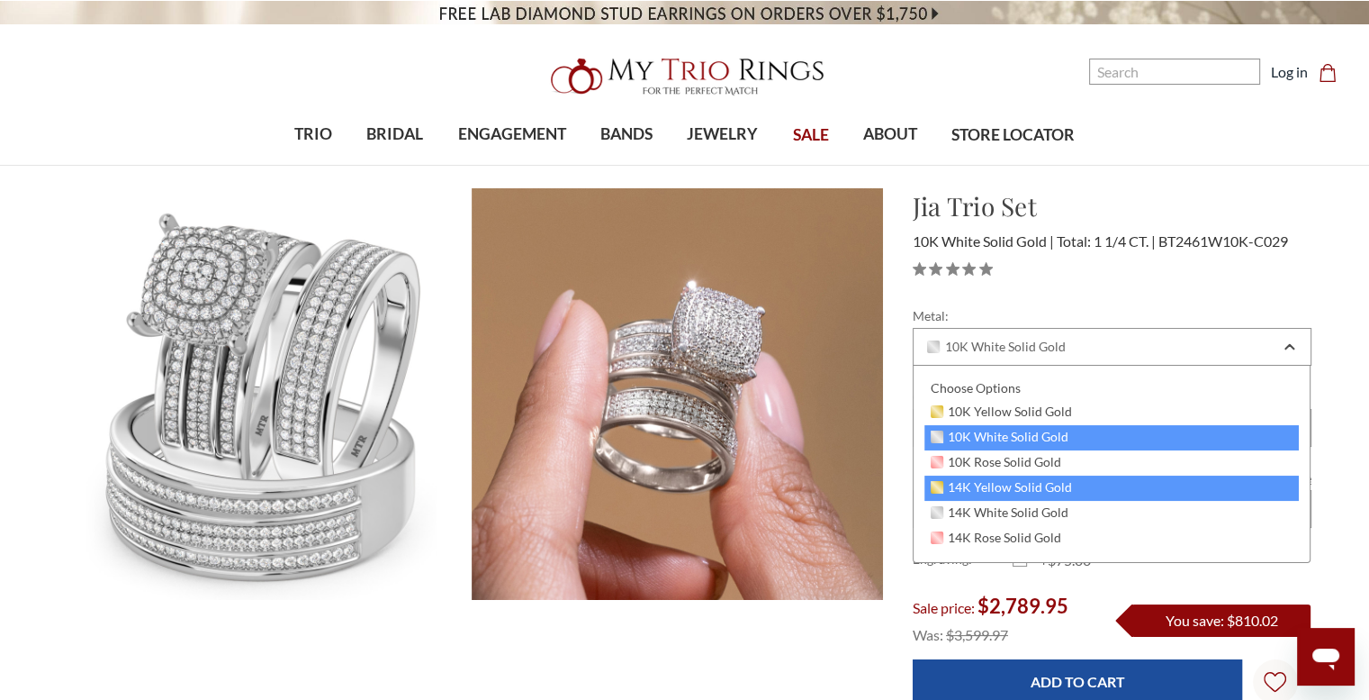
click at [1036, 475] on div "14K Yellow Solid Gold" at bounding box center [1112, 487] width 375 height 25
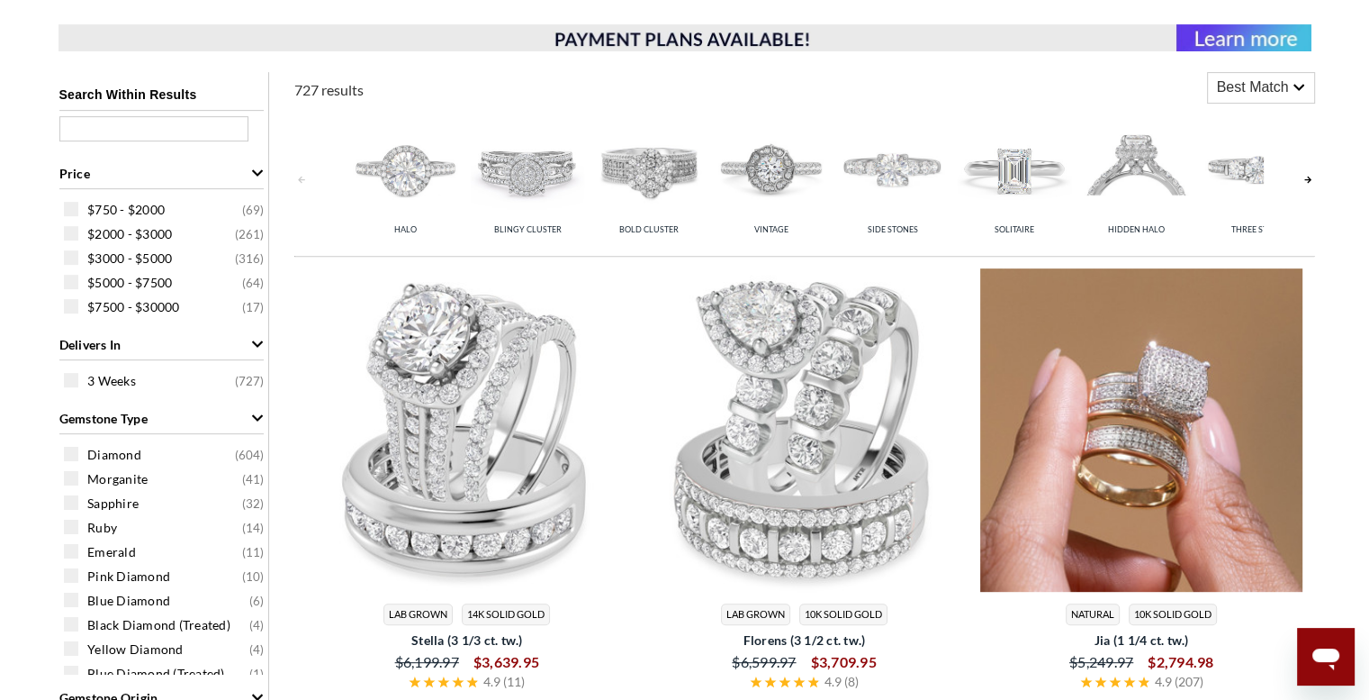
scroll to position [841, 0]
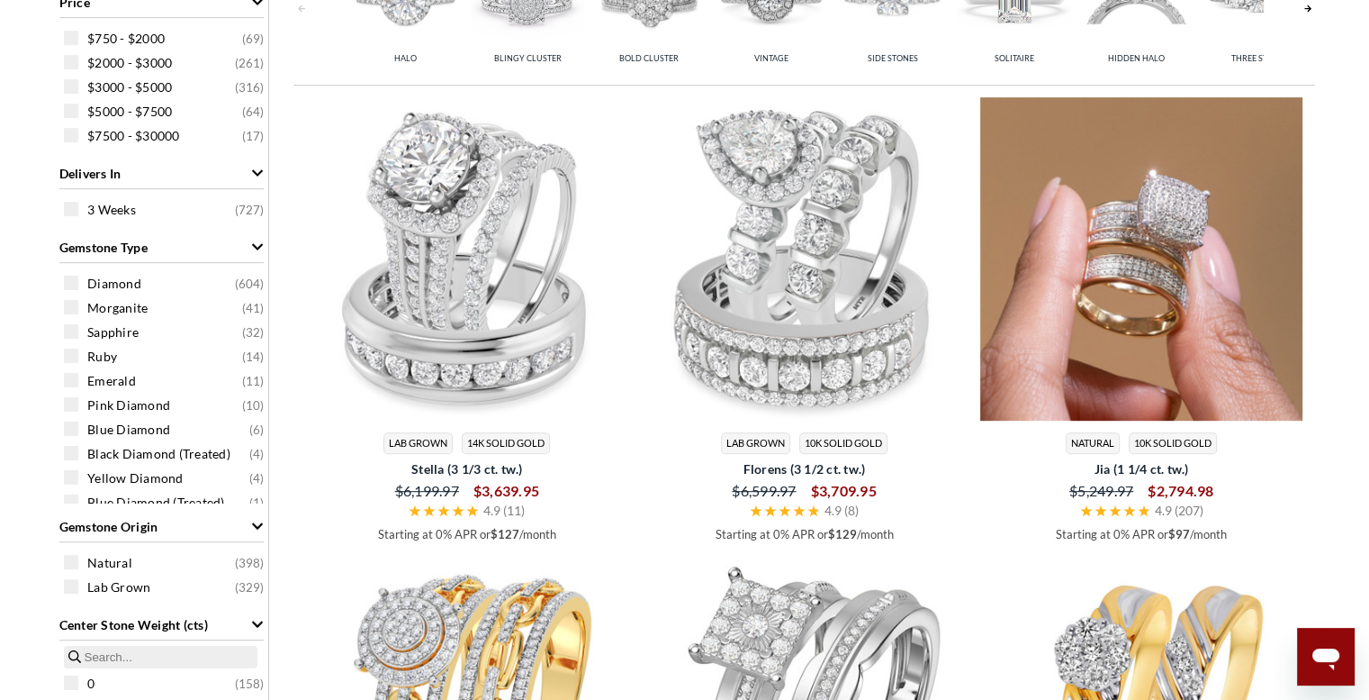
click at [1209, 262] on img at bounding box center [1141, 258] width 323 height 323
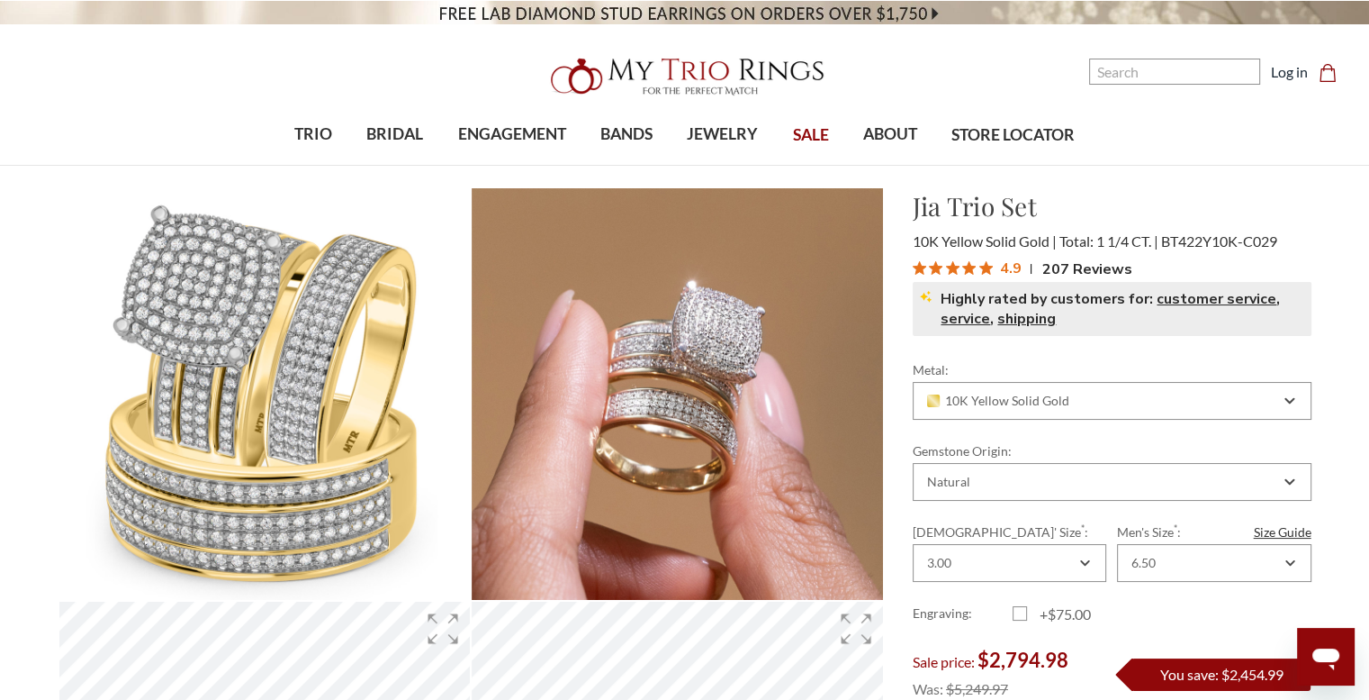
click at [958, 194] on h1 "Jia Trio Set" at bounding box center [1112, 206] width 399 height 38
copy div "Jia Trio Set $2,794.98"
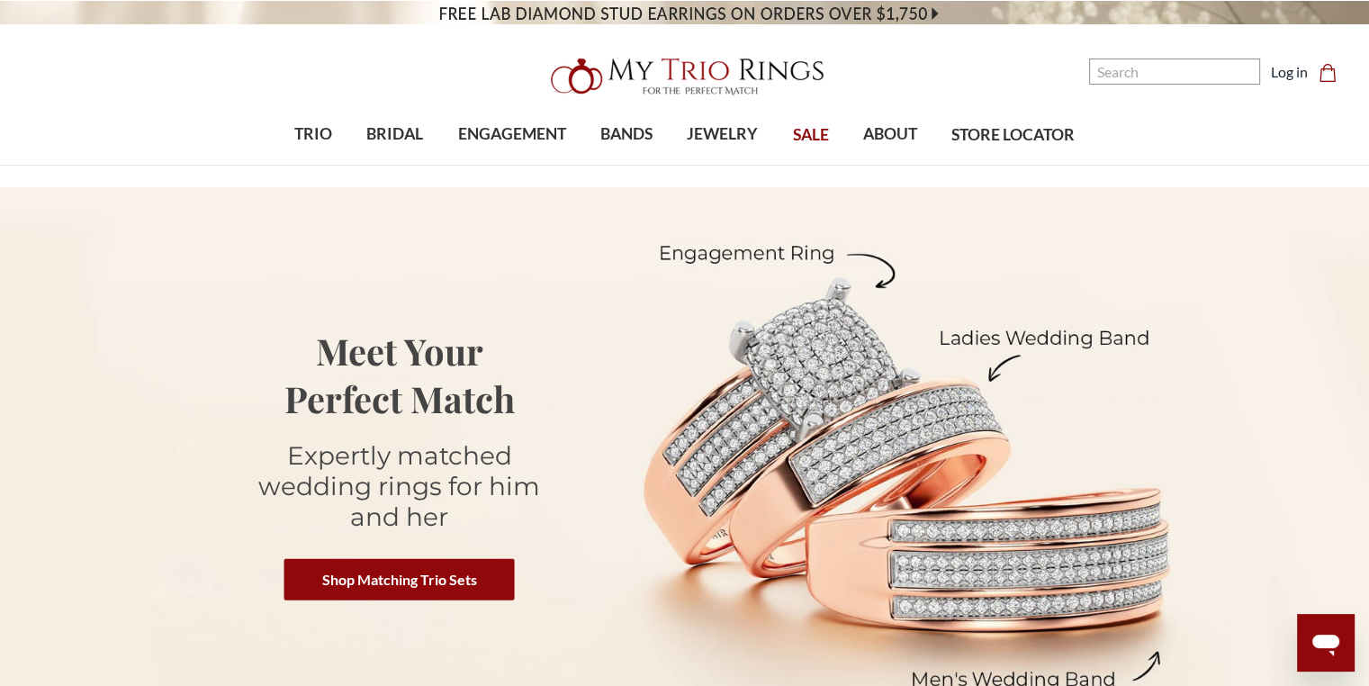
scroll to position [2973, 0]
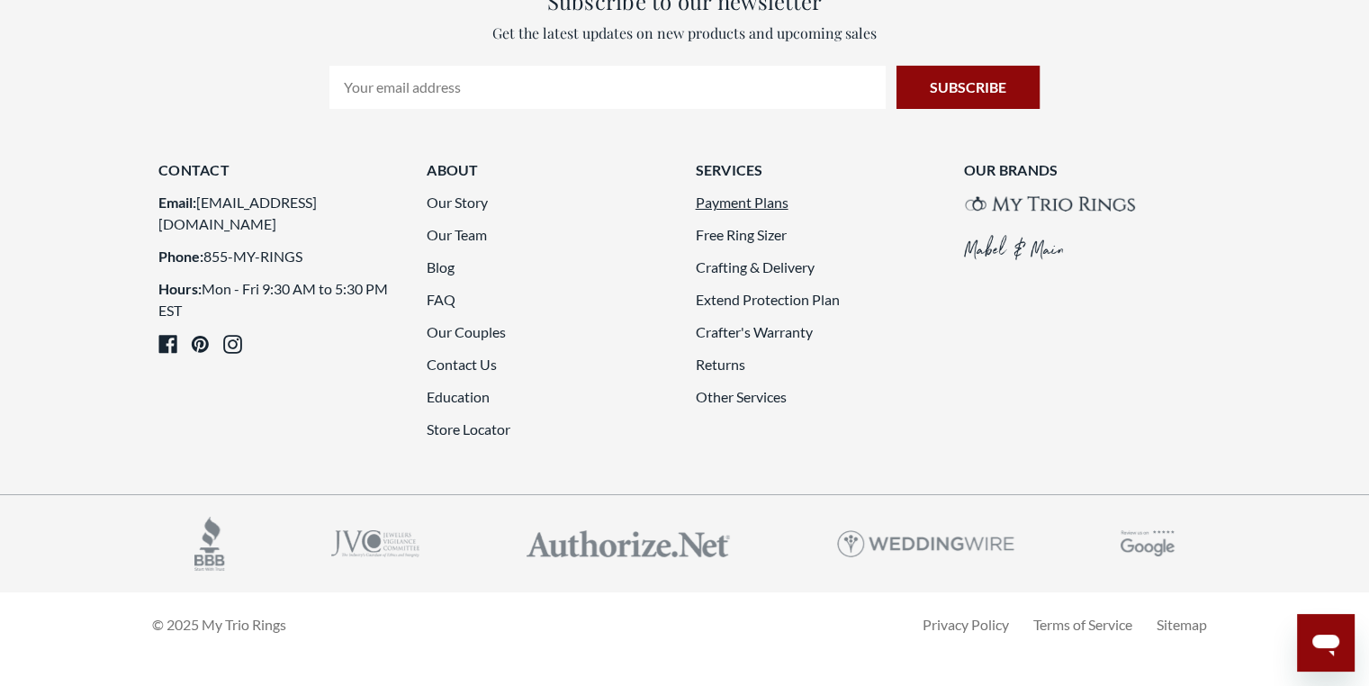
click at [724, 194] on link "Payment Plans" at bounding box center [741, 202] width 93 height 17
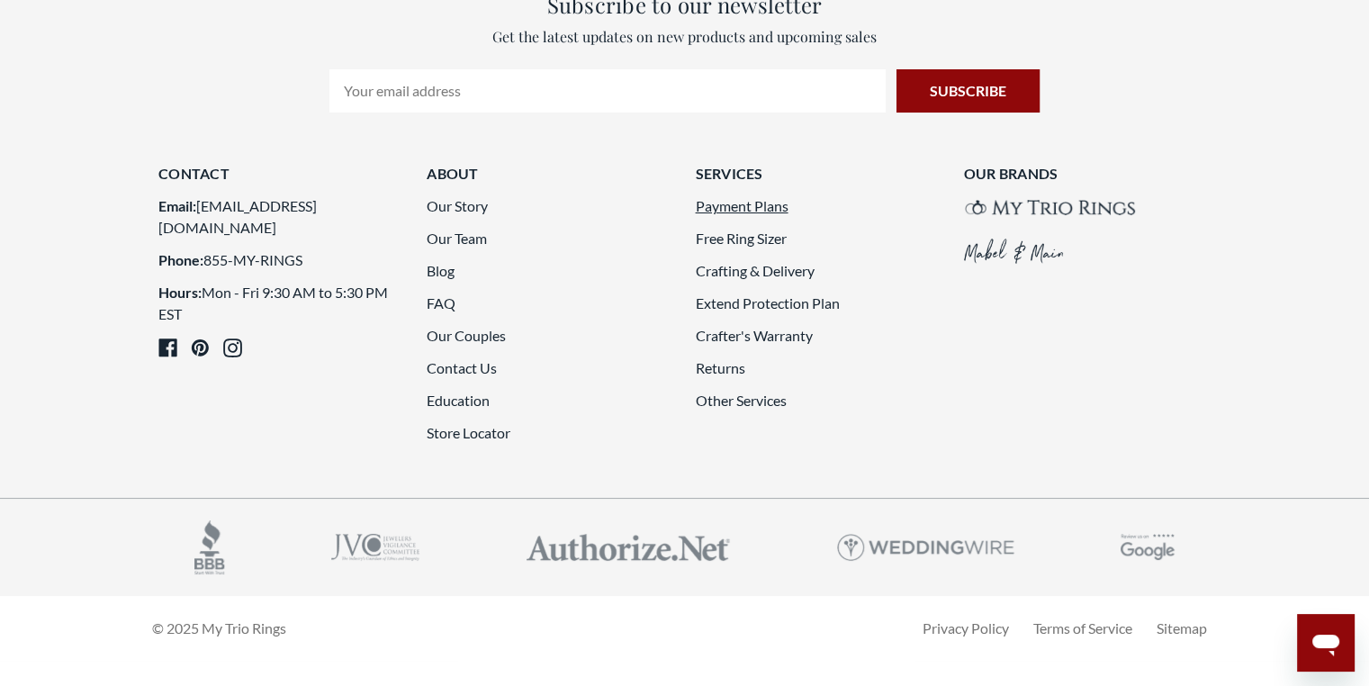
scroll to position [449, 1355]
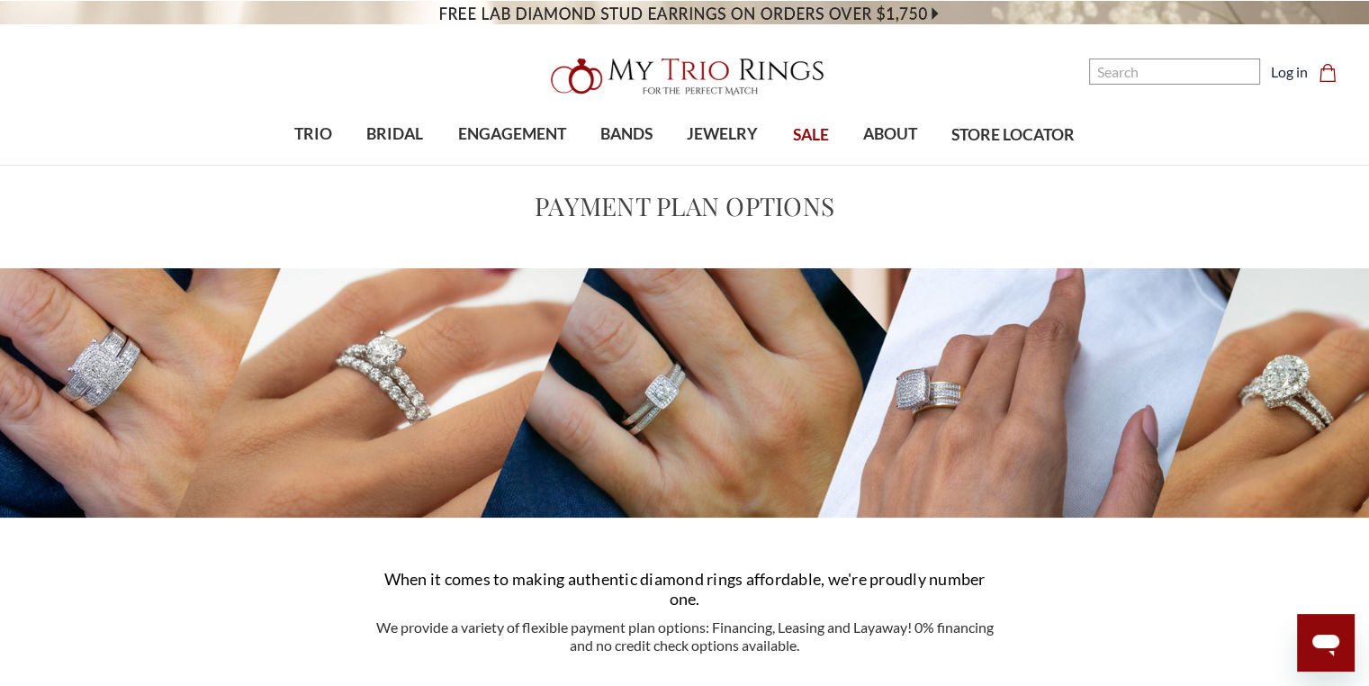
click at [801, 132] on span "SALE" at bounding box center [811, 134] width 36 height 23
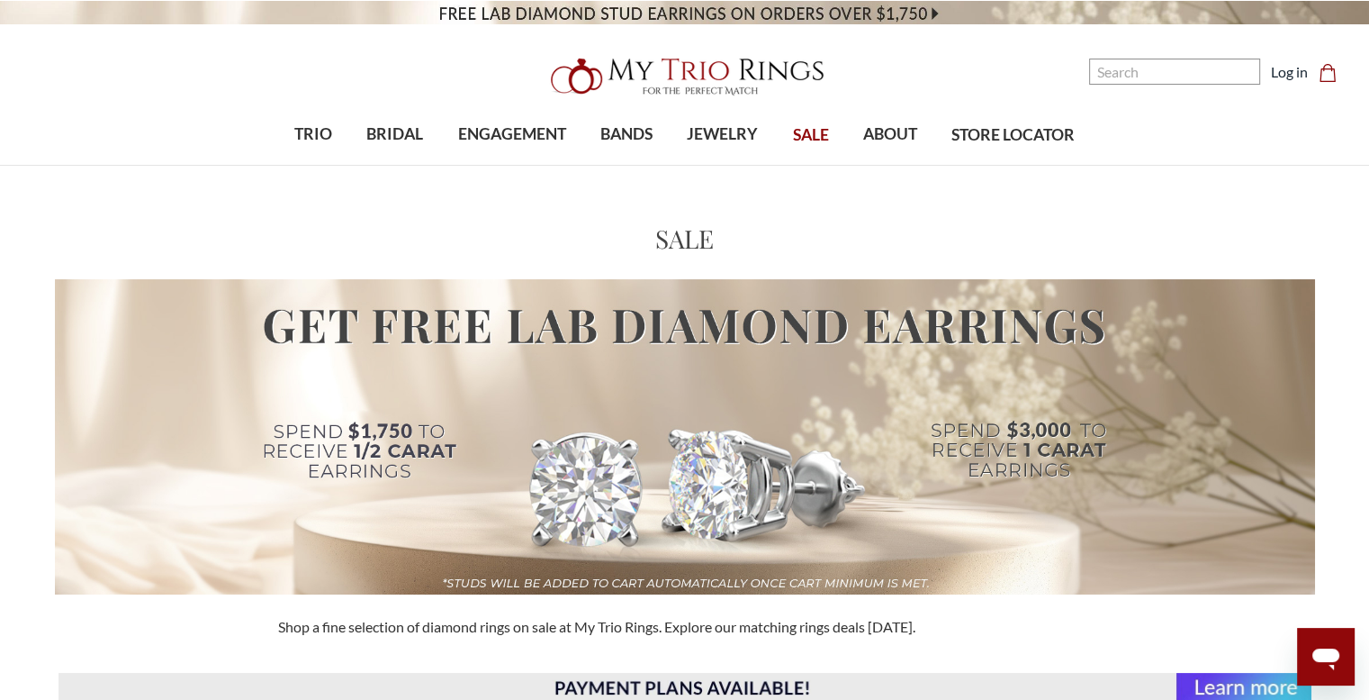
drag, startPoint x: 821, startPoint y: 129, endPoint x: 803, endPoint y: 125, distance: 18.4
click at [821, 129] on span "SALE" at bounding box center [811, 134] width 36 height 23
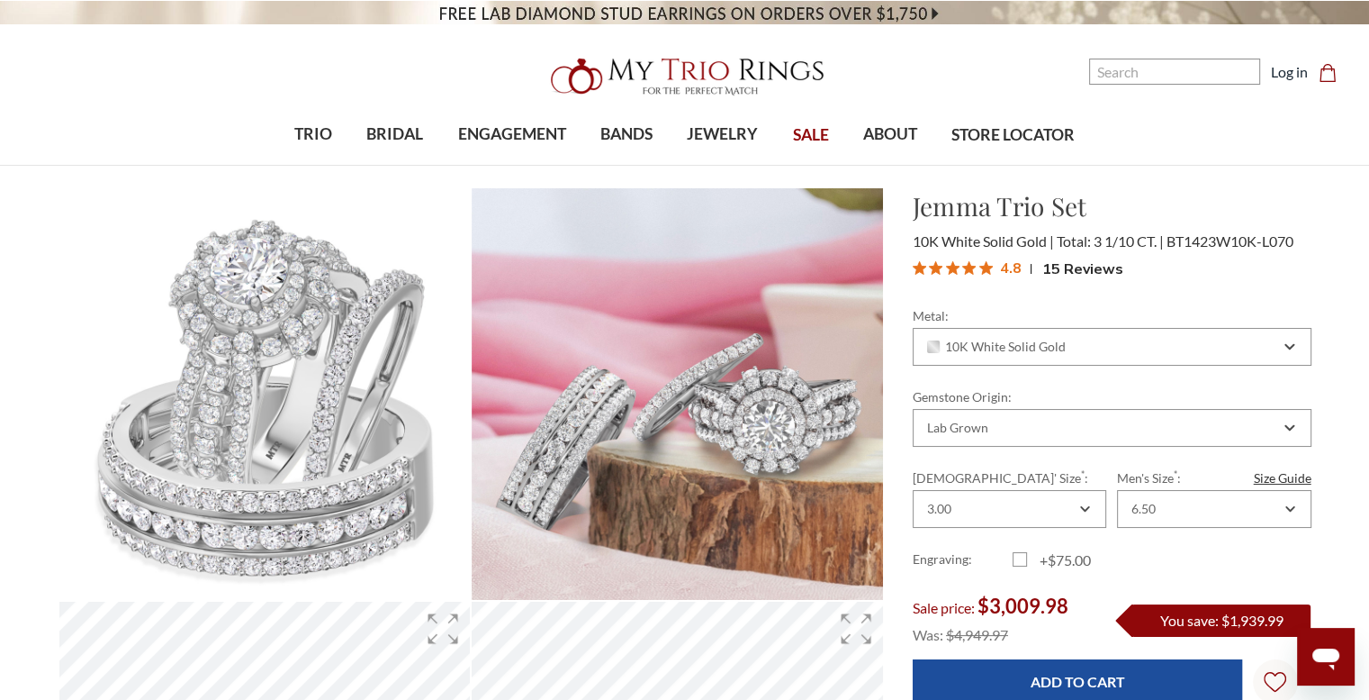
click at [985, 212] on h1 "Jemma Trio Set" at bounding box center [1112, 206] width 399 height 38
copy div "Jemma Trio Set $3,009.98"
